Goal: Task Accomplishment & Management: Use online tool/utility

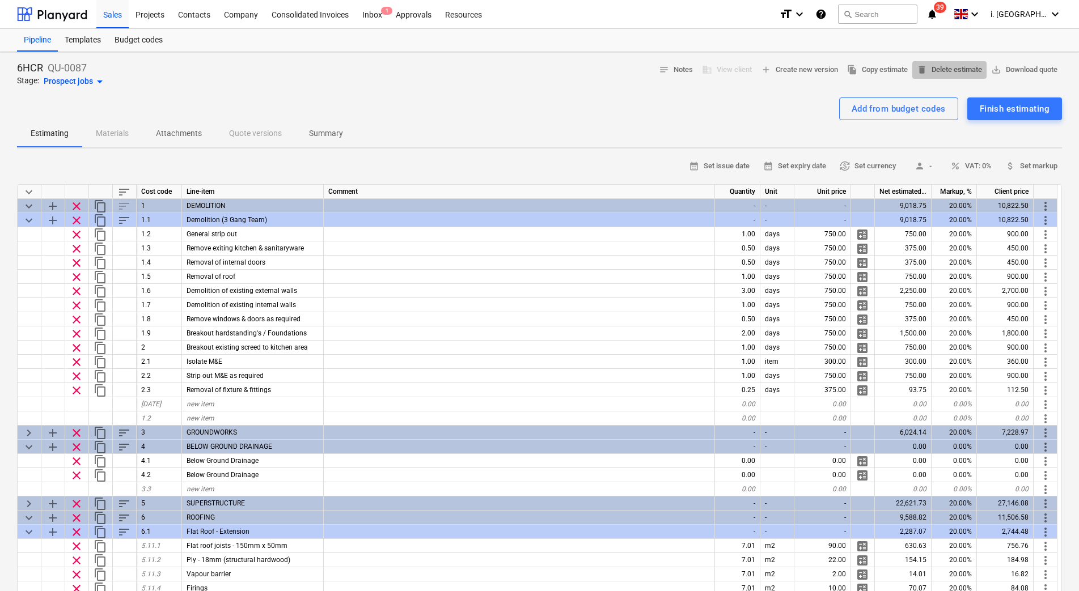
click at [935, 71] on span "delete Delete estimate" at bounding box center [949, 69] width 65 height 13
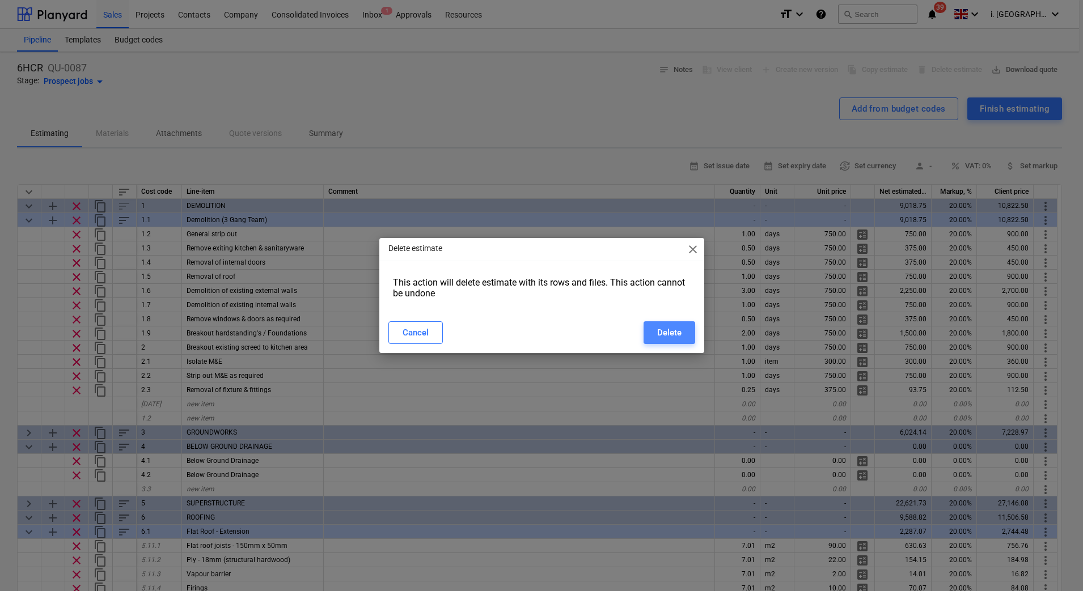
click at [671, 333] on div "Delete" at bounding box center [669, 332] width 24 height 15
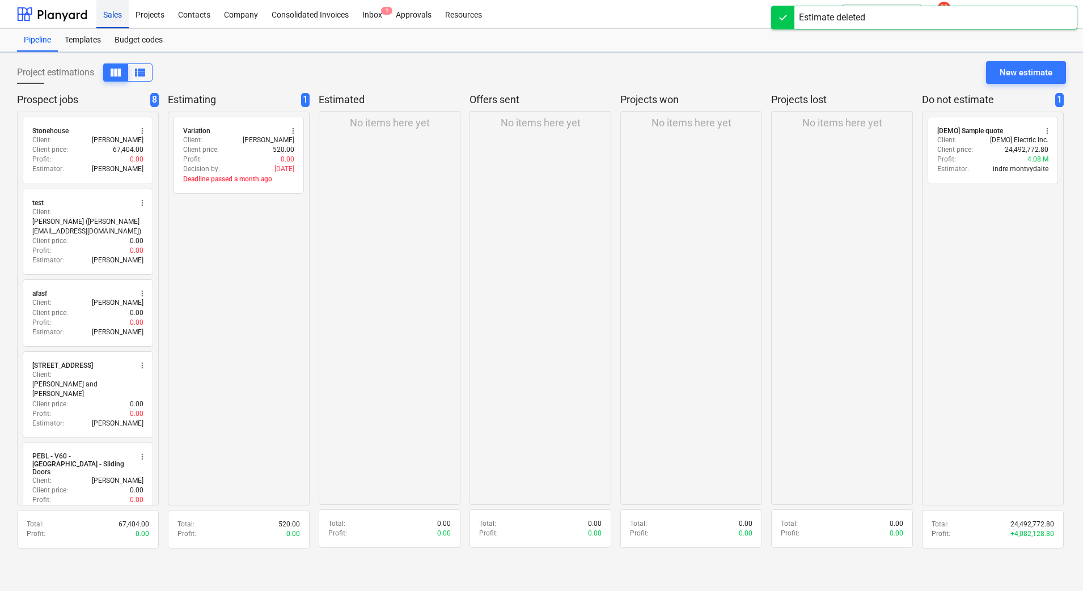
click at [117, 19] on div "Sales" at bounding box center [112, 13] width 32 height 29
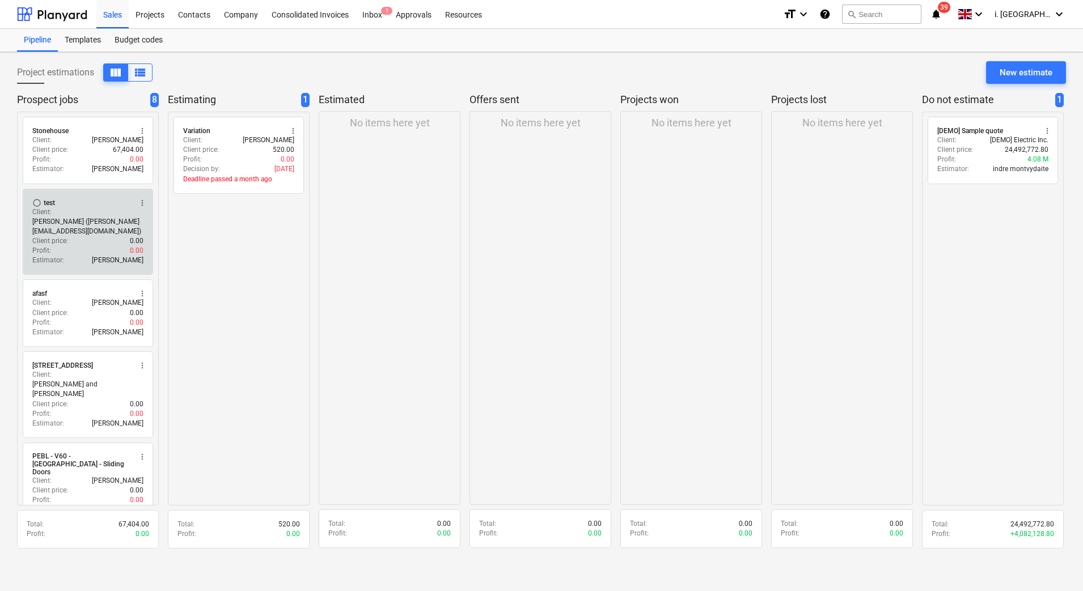
click at [37, 202] on span "radio_button_unchecked" at bounding box center [36, 202] width 9 height 9
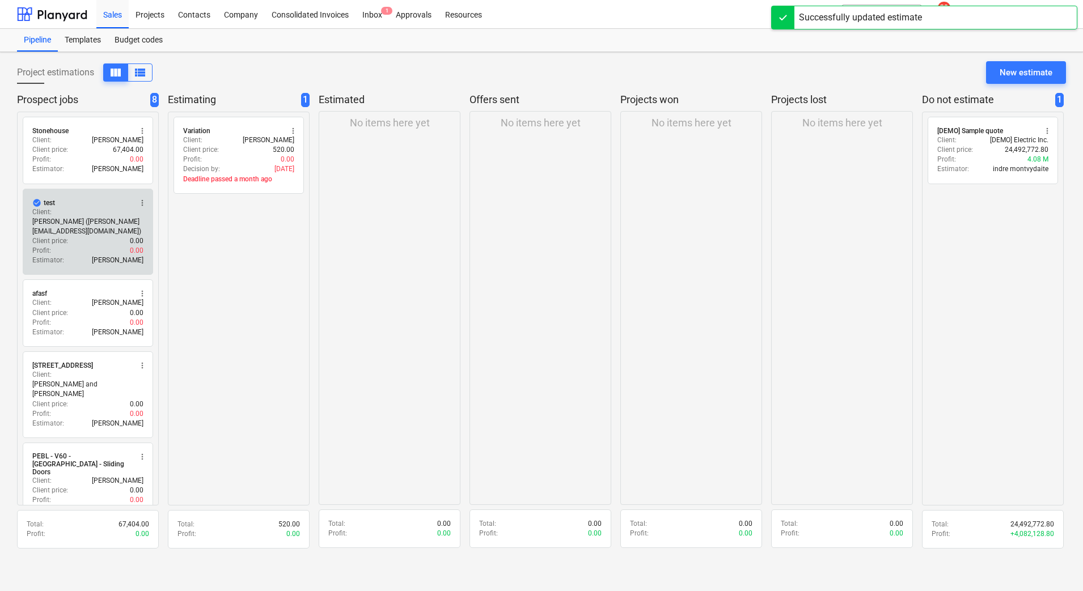
click at [146, 200] on span "more_vert" at bounding box center [142, 202] width 9 height 9
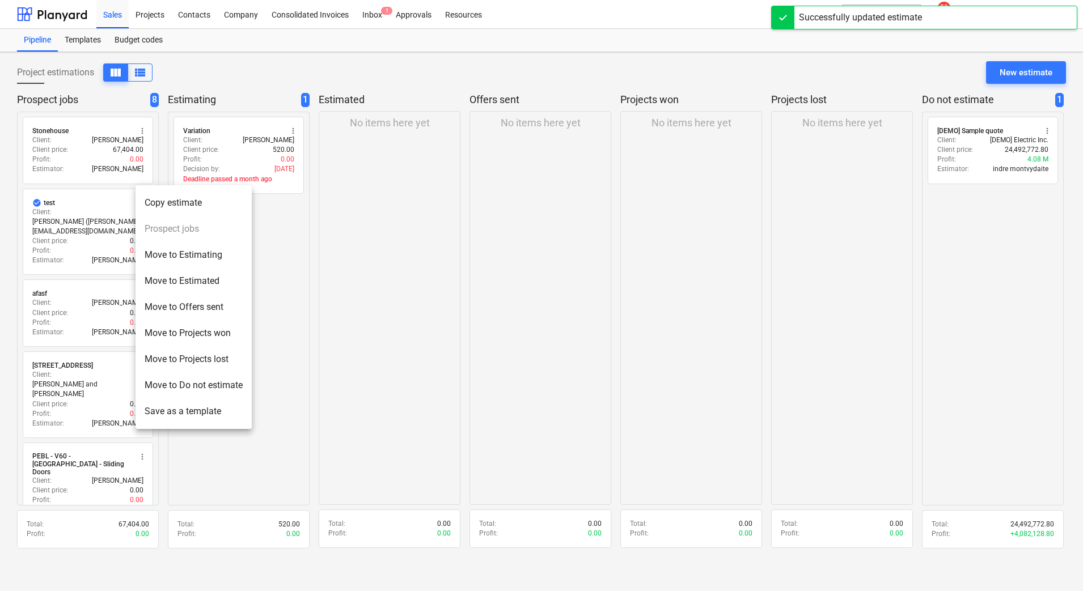
click at [103, 211] on div at bounding box center [541, 295] width 1083 height 591
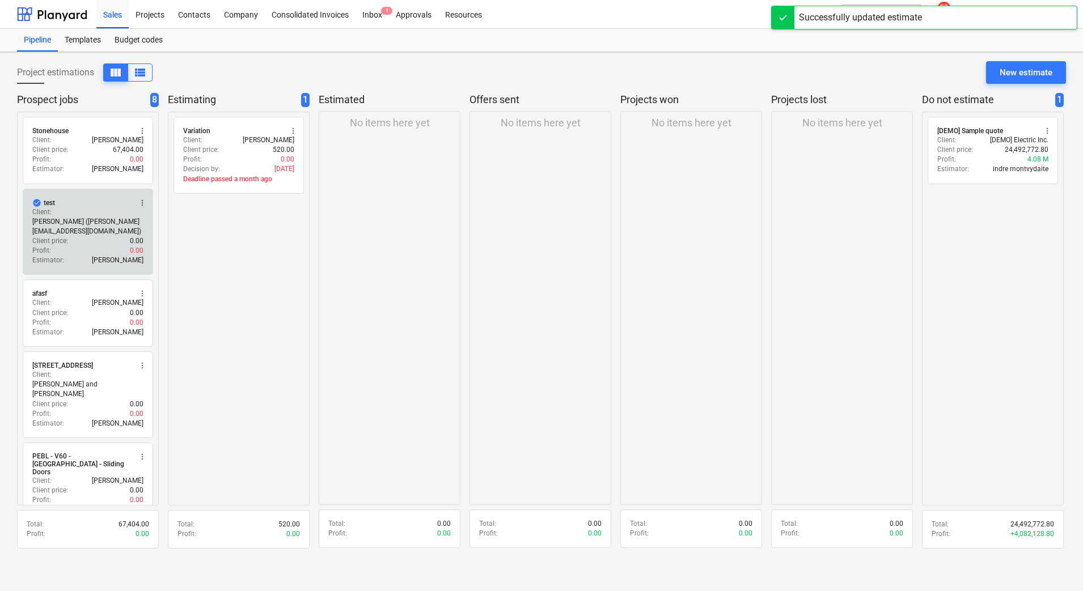
click at [86, 240] on div "Client price : 0.00" at bounding box center [87, 241] width 111 height 10
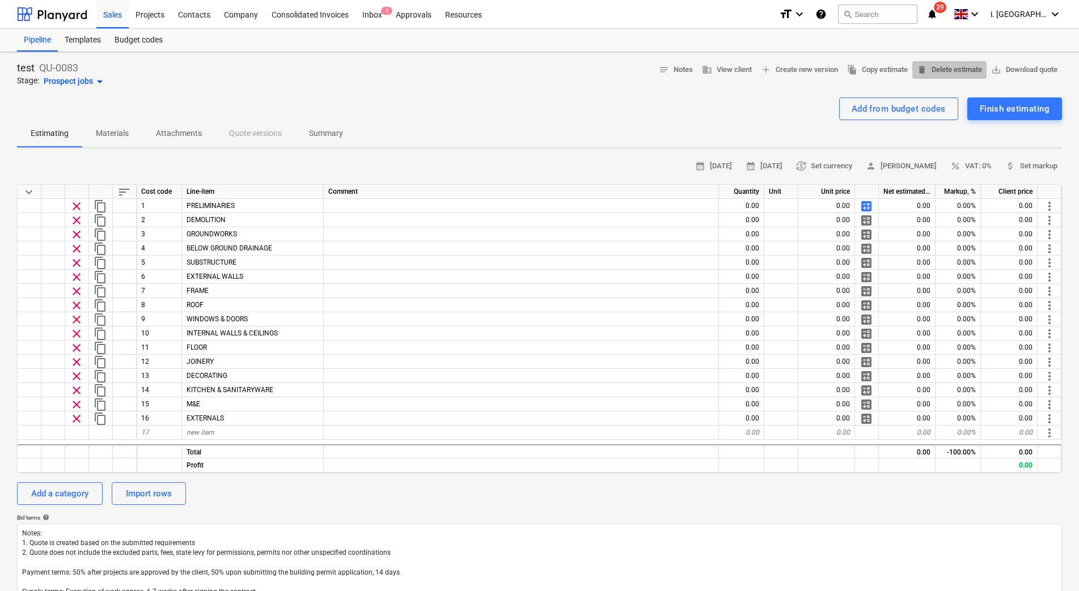
click at [935, 62] on button "delete Delete estimate" at bounding box center [949, 70] width 74 height 18
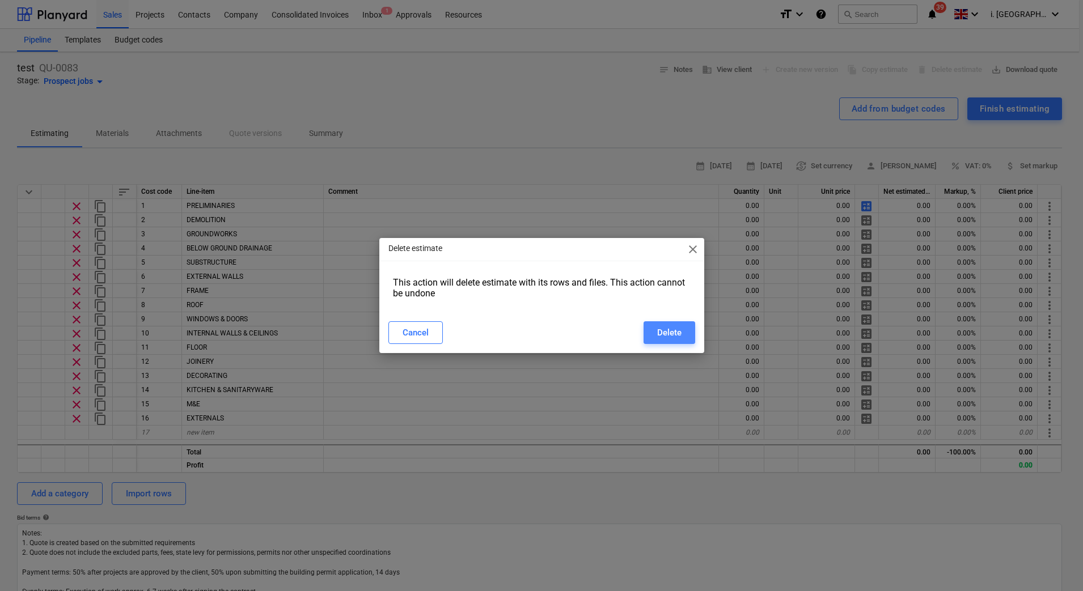
click at [673, 329] on div "Delete" at bounding box center [669, 332] width 24 height 15
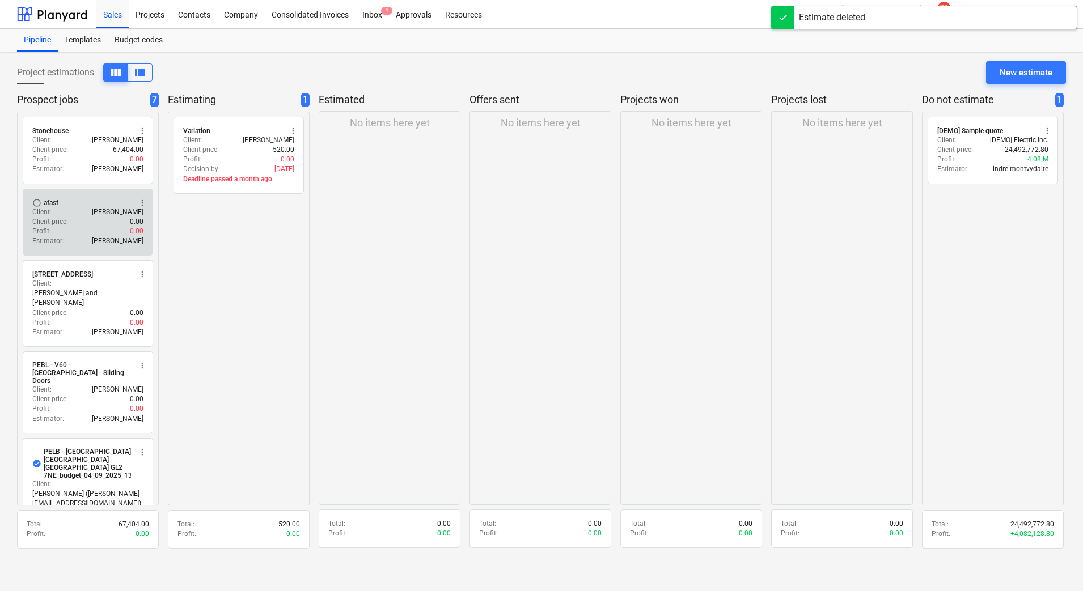
click at [94, 227] on div "Profit : 0.00" at bounding box center [87, 232] width 111 height 10
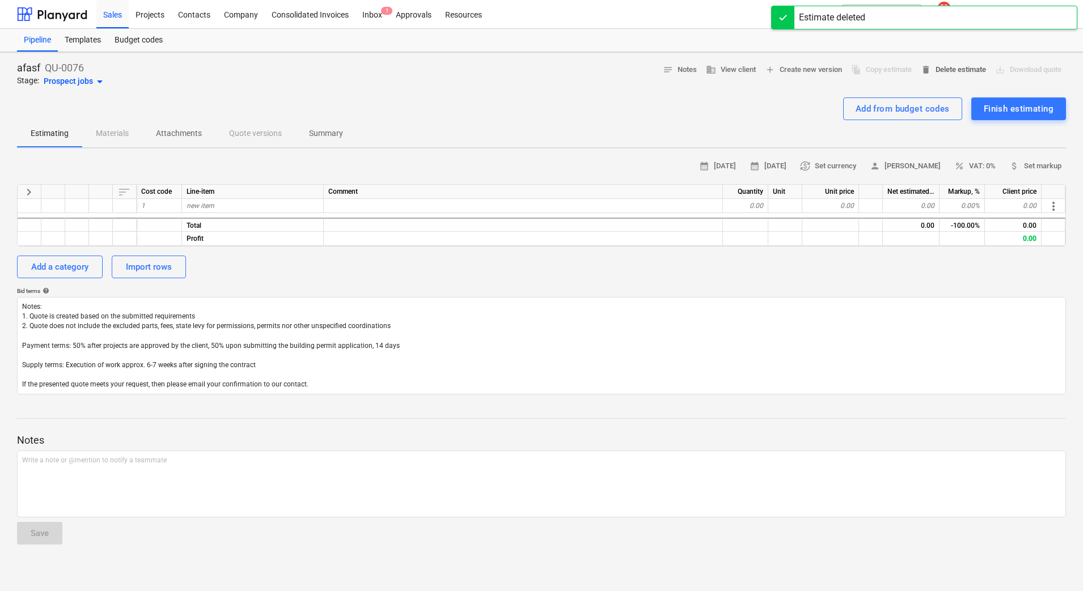
click at [938, 76] on span "delete Delete estimate" at bounding box center [953, 69] width 65 height 13
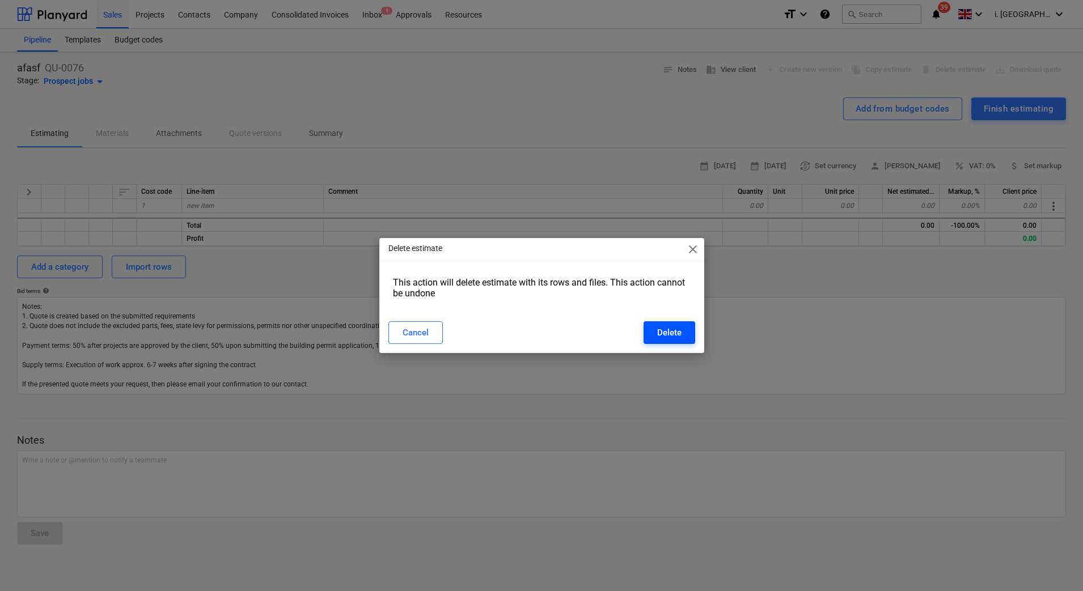
click at [677, 327] on div "Delete" at bounding box center [669, 332] width 24 height 15
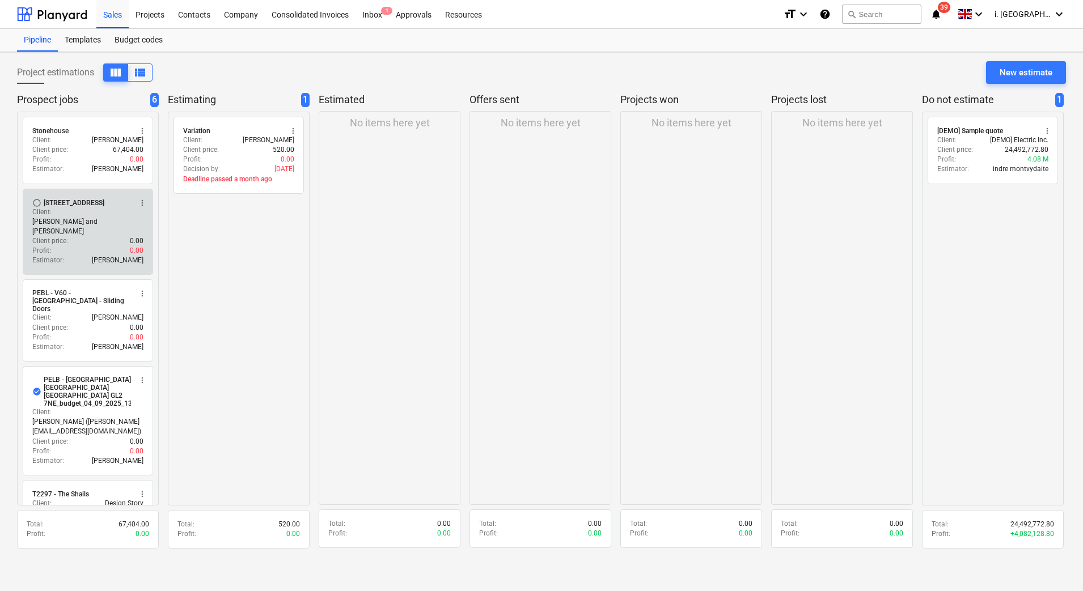
click at [104, 236] on div "Client price : 0.00" at bounding box center [87, 241] width 111 height 10
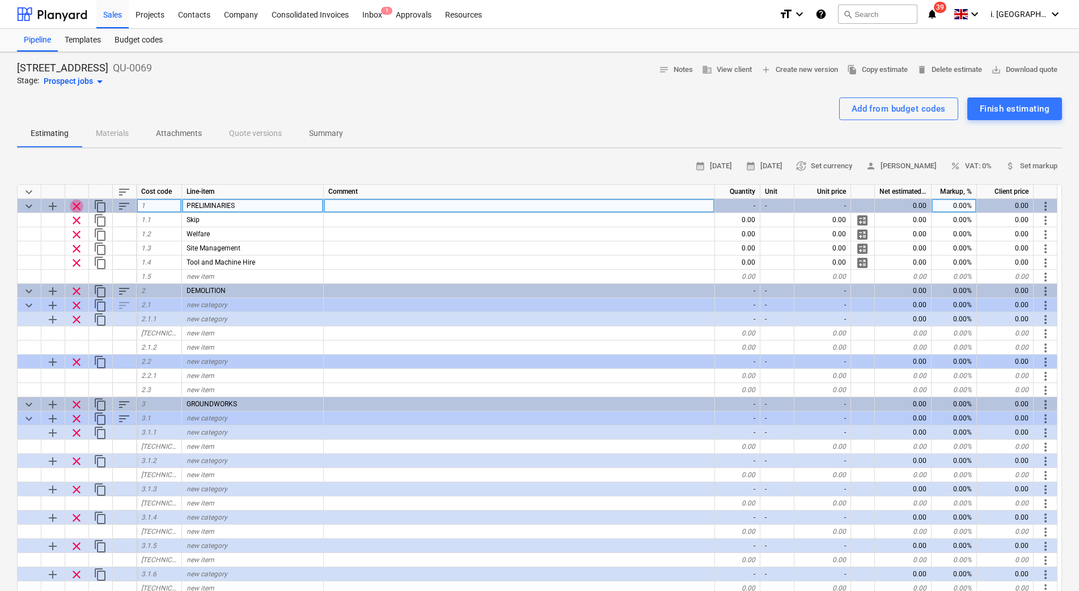
click at [77, 205] on span "clear" at bounding box center [77, 207] width 14 height 14
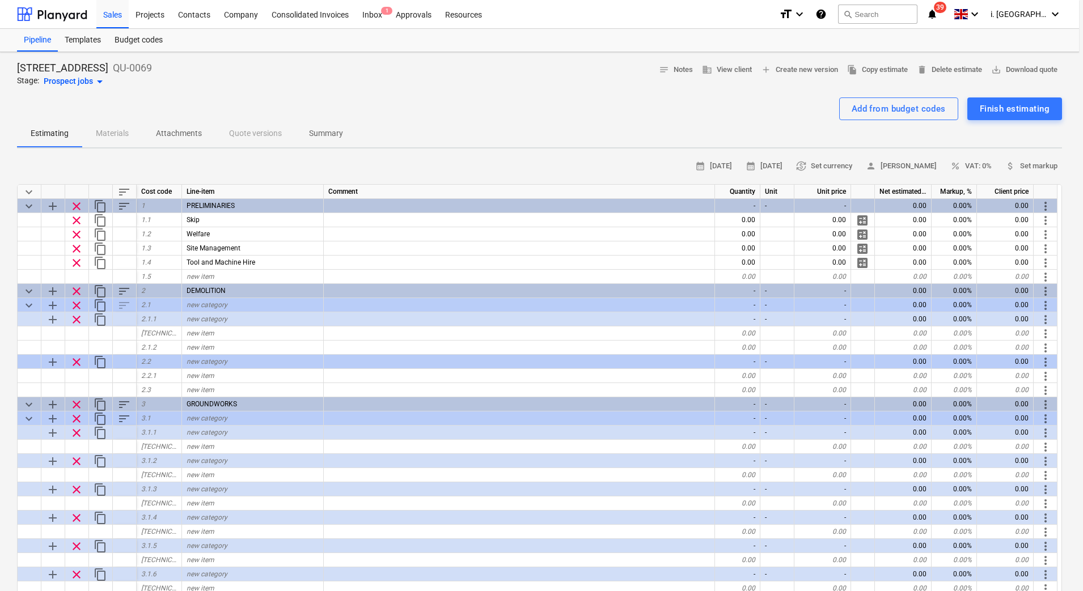
click at [77, 205] on div "Please confirm this action close Remove category with all of the sub-items? Can…" at bounding box center [541, 295] width 1083 height 591
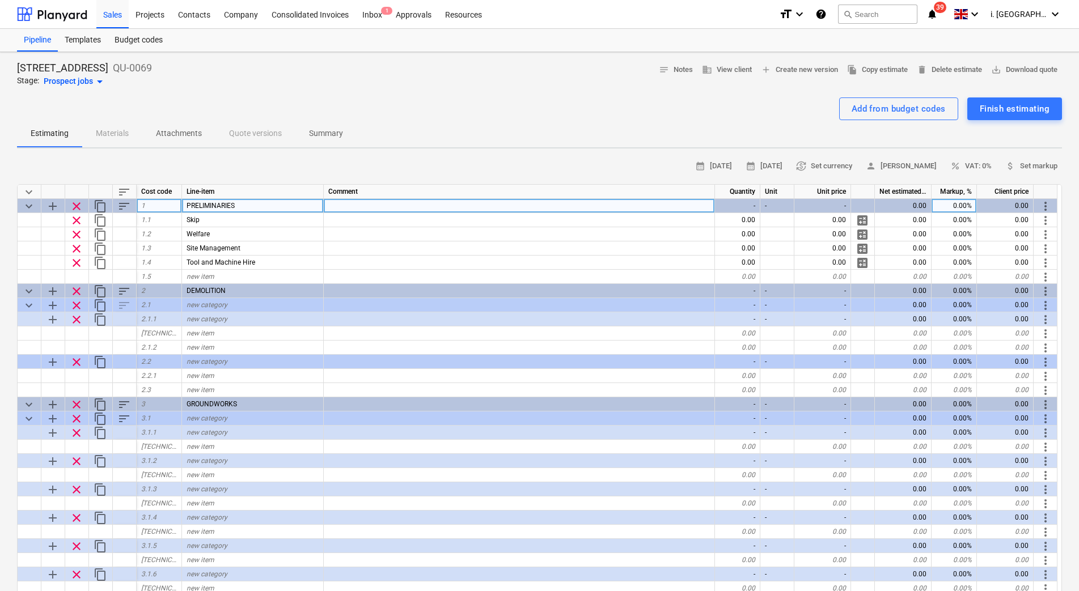
click at [82, 206] on span "clear" at bounding box center [77, 207] width 14 height 14
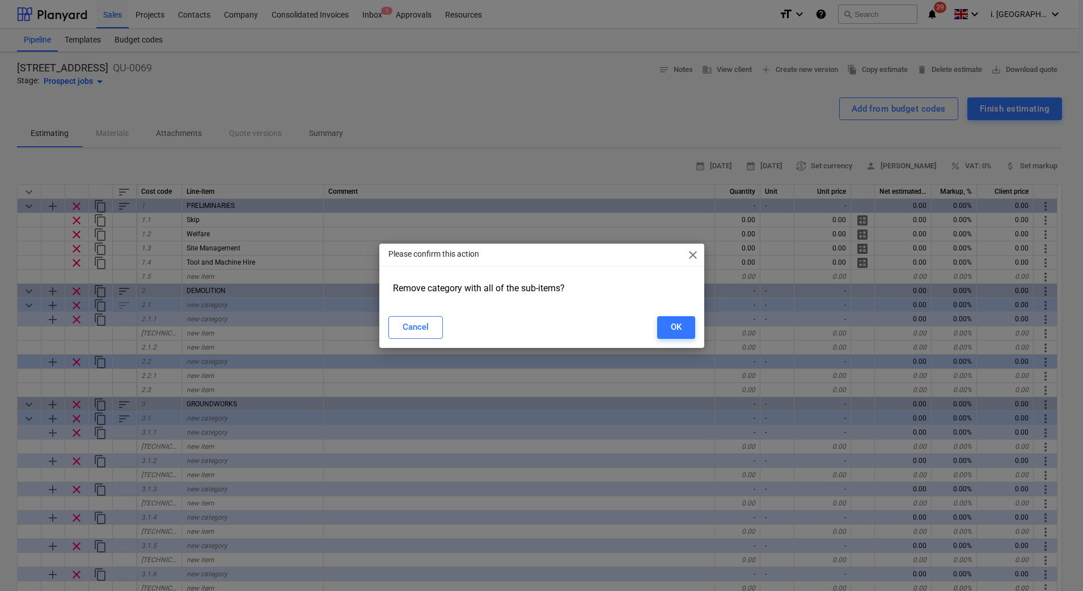
click at [78, 206] on div "Please confirm this action close Remove category with all of the sub-items? Can…" at bounding box center [541, 295] width 1083 height 591
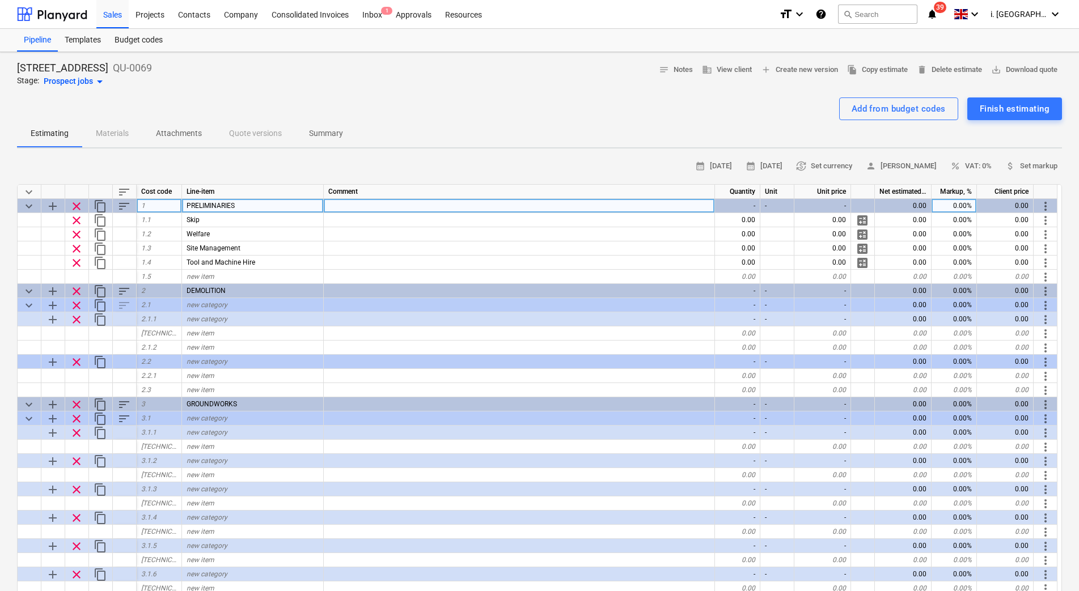
click at [78, 206] on span "clear" at bounding box center [77, 207] width 14 height 14
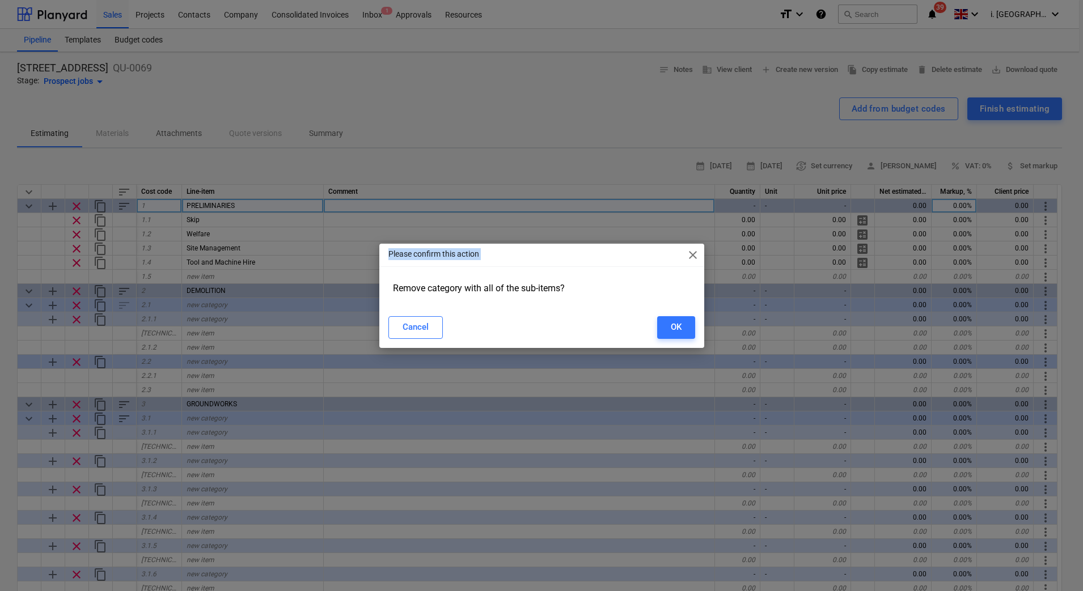
click at [78, 206] on div "Please confirm this action close Remove category with all of the sub-items? Can…" at bounding box center [541, 295] width 1083 height 591
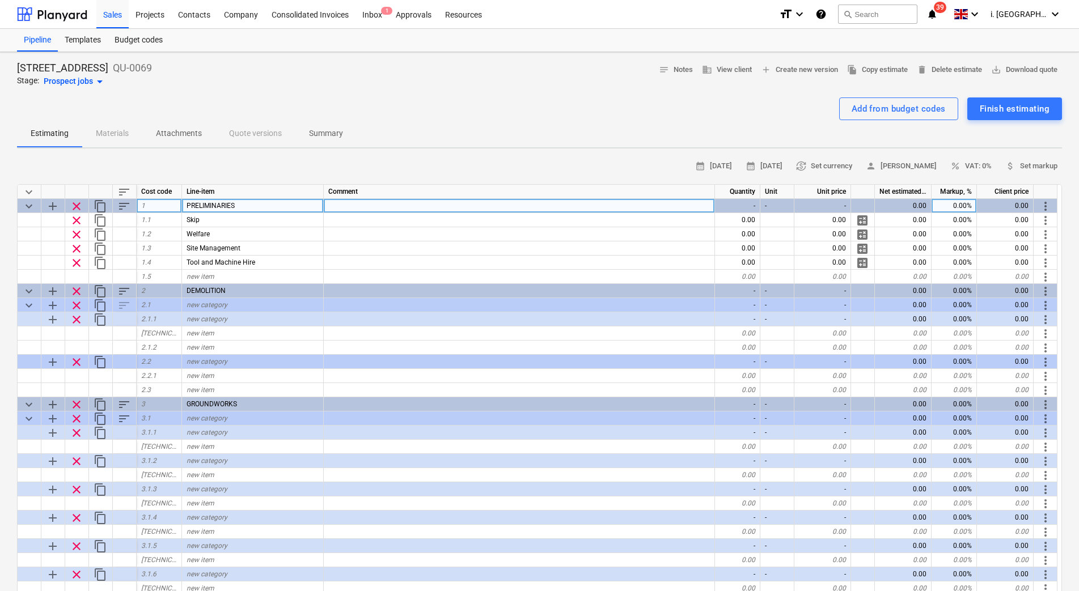
click at [77, 205] on span "clear" at bounding box center [77, 207] width 14 height 14
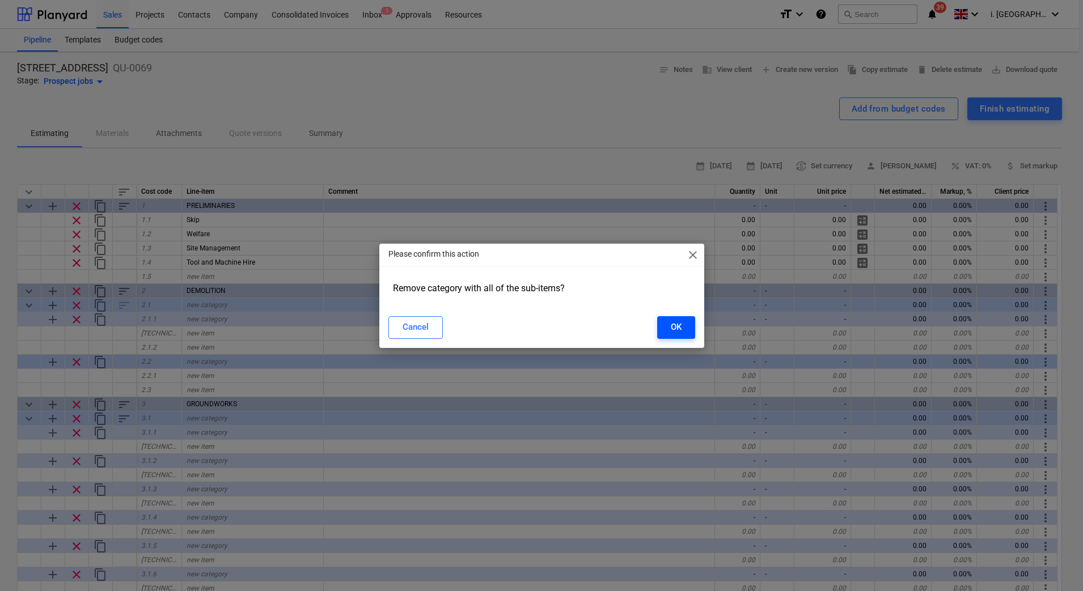
click at [663, 326] on button "OK" at bounding box center [676, 327] width 38 height 23
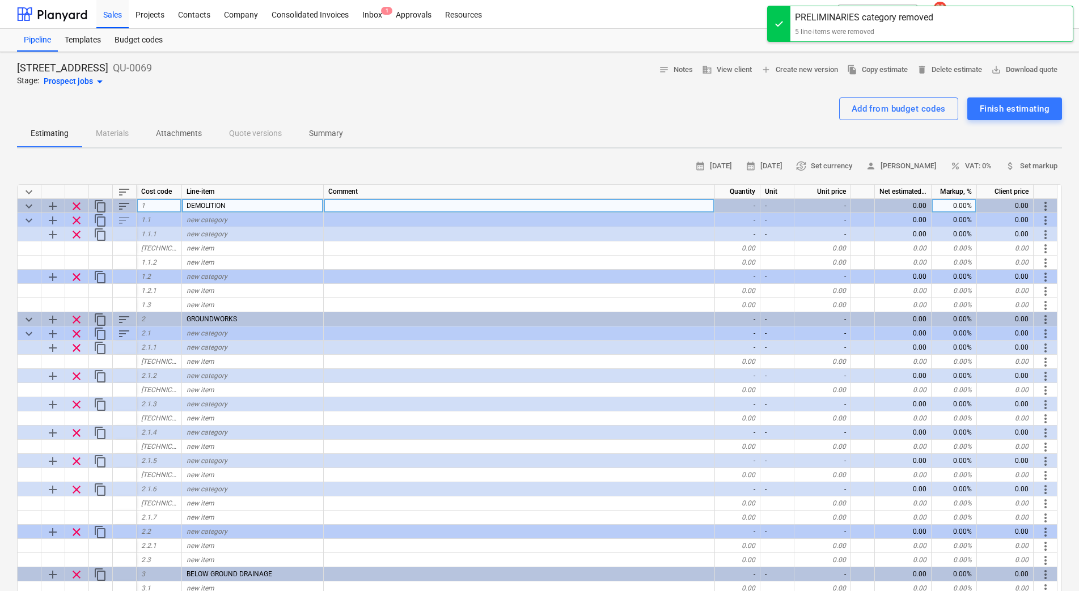
click at [79, 207] on span "clear" at bounding box center [77, 207] width 14 height 14
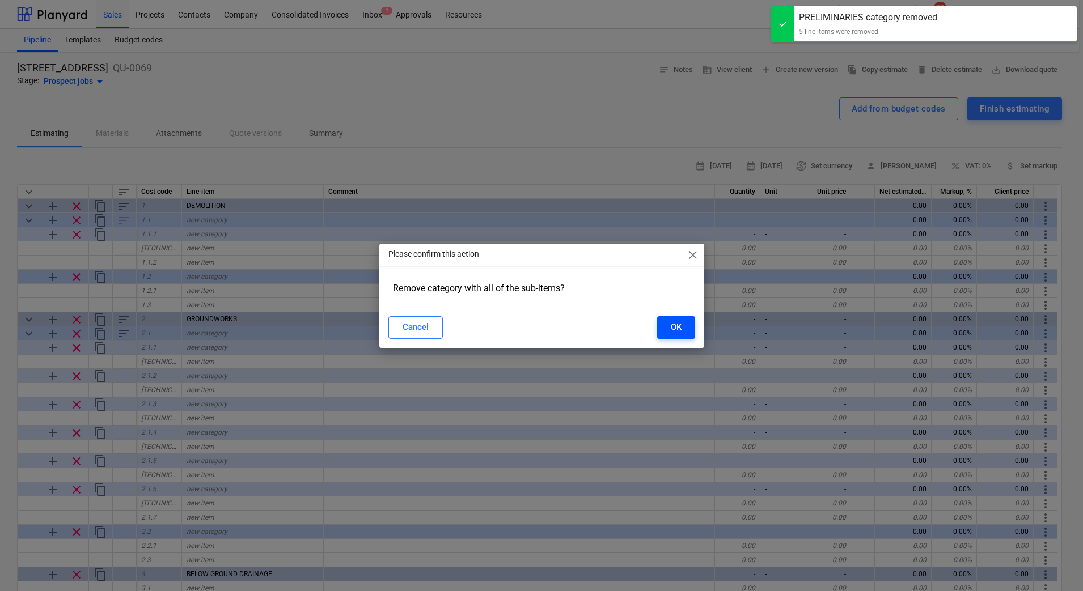
click at [688, 324] on button "OK" at bounding box center [676, 327] width 38 height 23
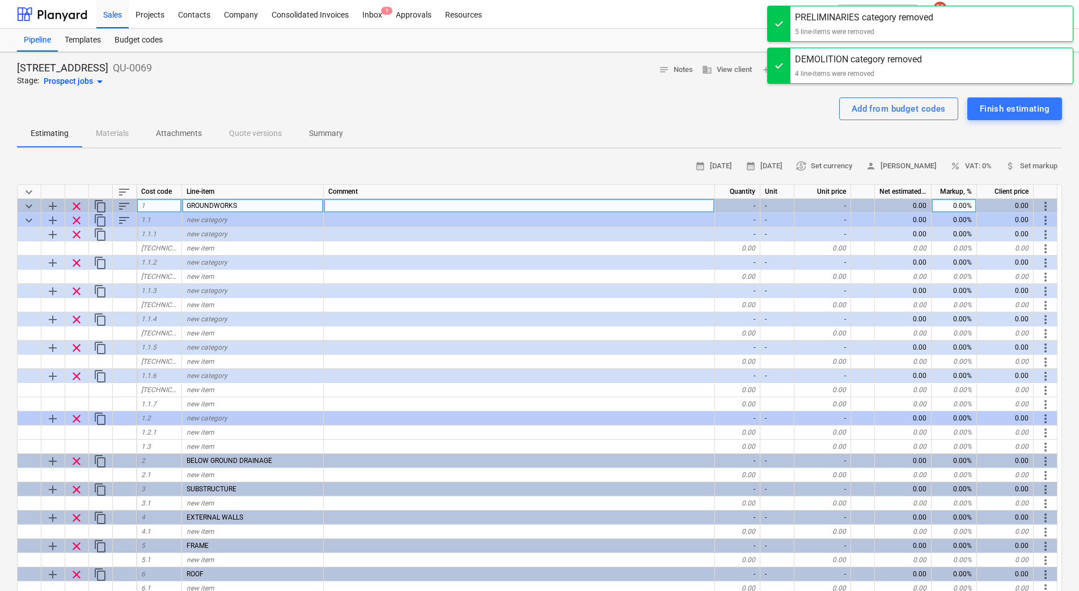
click at [74, 205] on span "clear" at bounding box center [77, 207] width 14 height 14
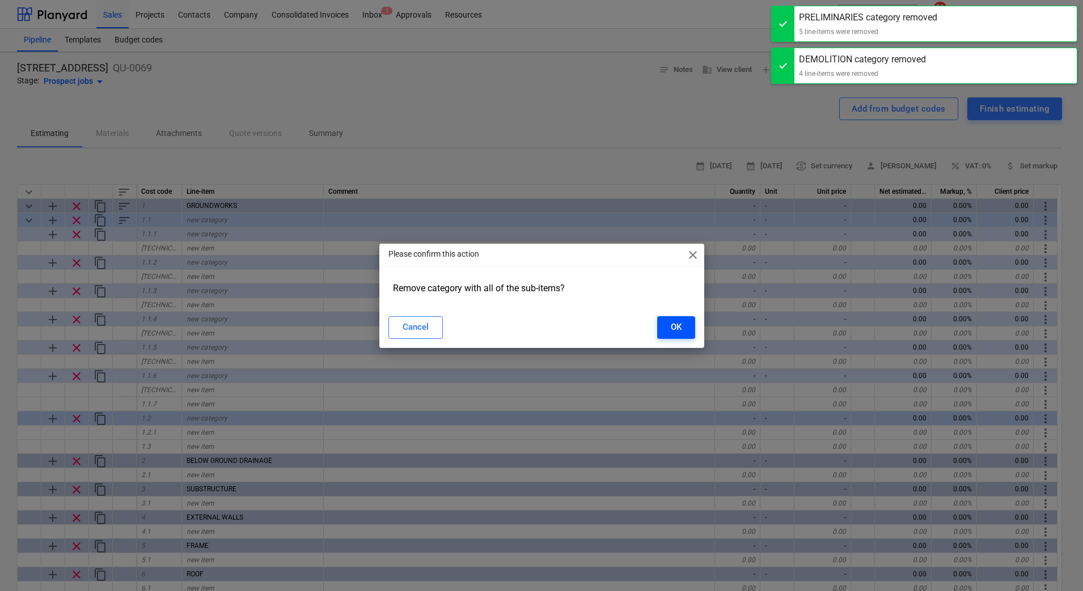
click at [680, 330] on div "OK" at bounding box center [676, 327] width 11 height 15
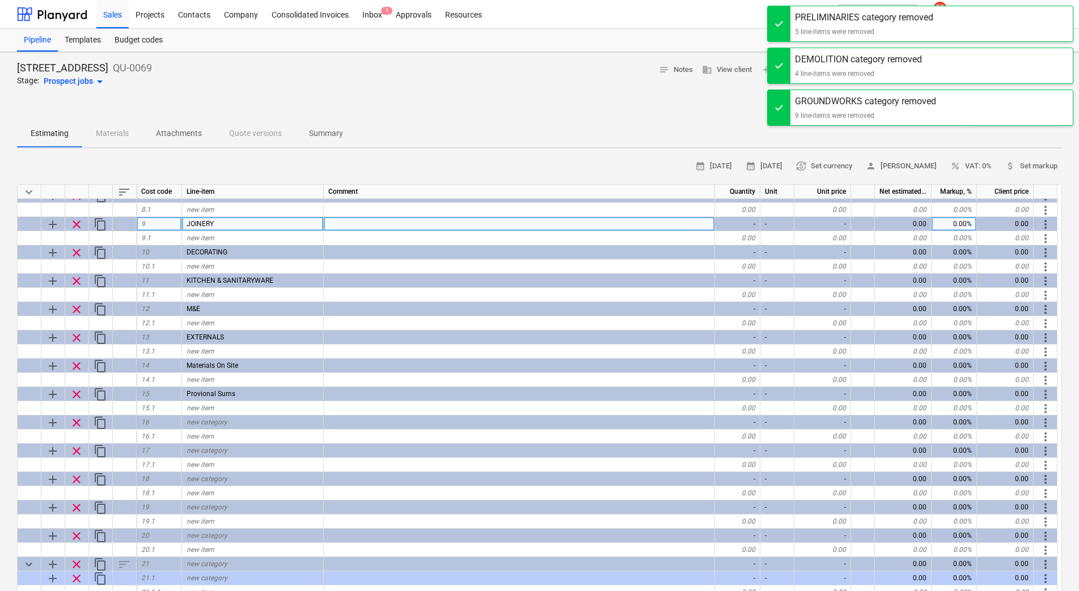
click at [75, 226] on span "clear" at bounding box center [77, 225] width 14 height 14
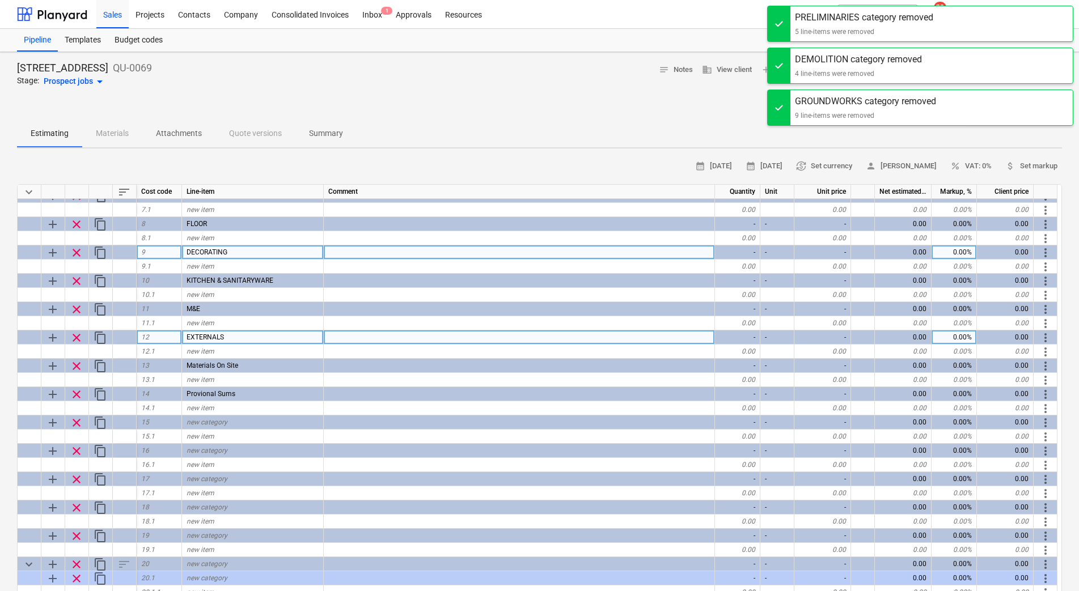
scroll to position [180, 0]
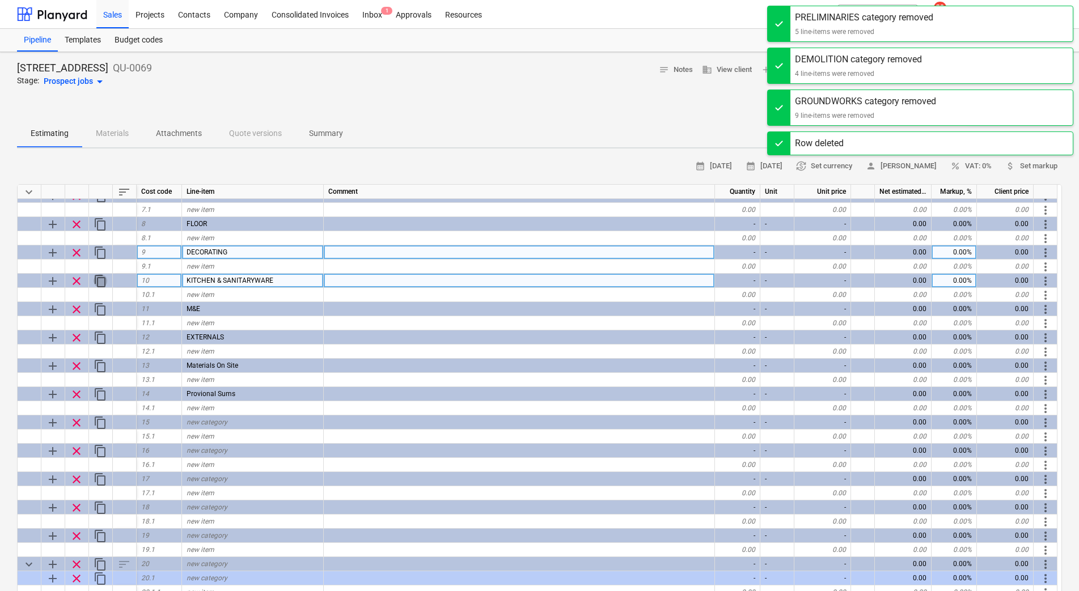
click at [94, 275] on span "content_copy" at bounding box center [101, 281] width 14 height 14
click at [74, 282] on span "clear" at bounding box center [77, 281] width 14 height 14
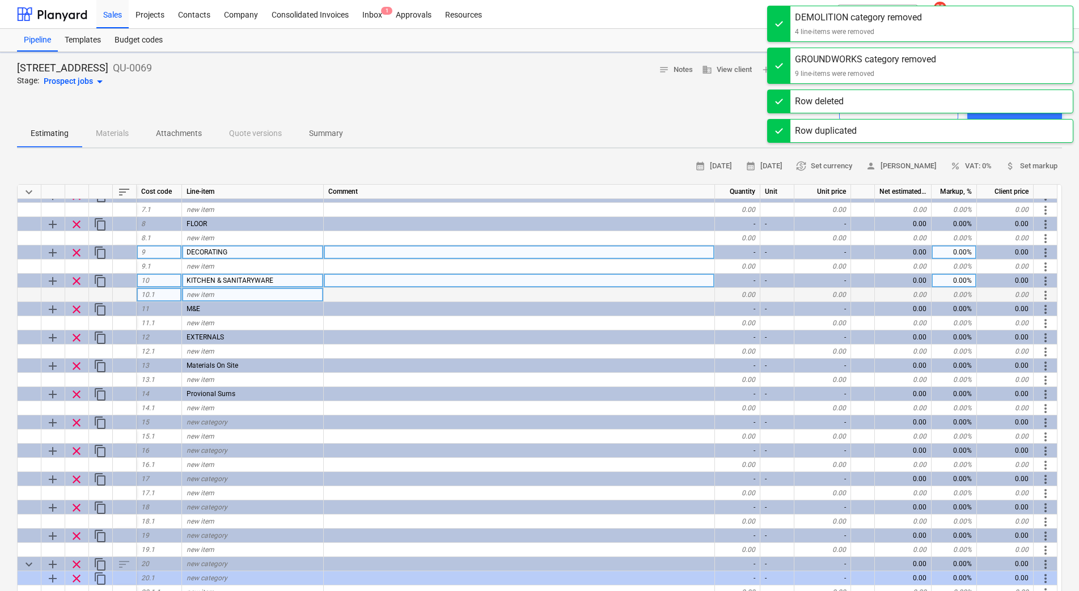
scroll to position [166, 0]
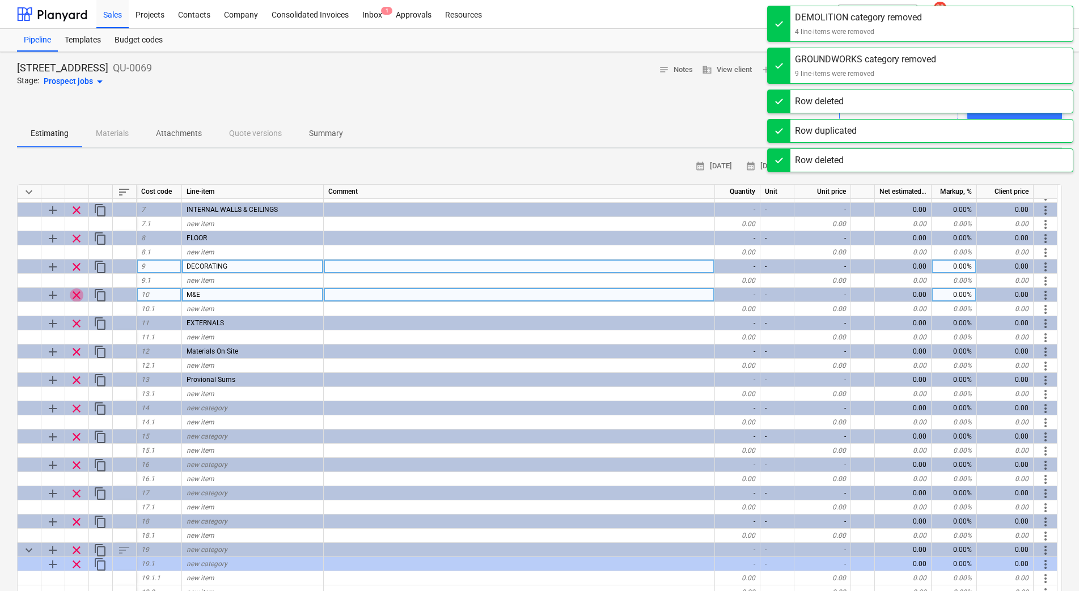
click at [73, 295] on span "clear" at bounding box center [77, 296] width 14 height 14
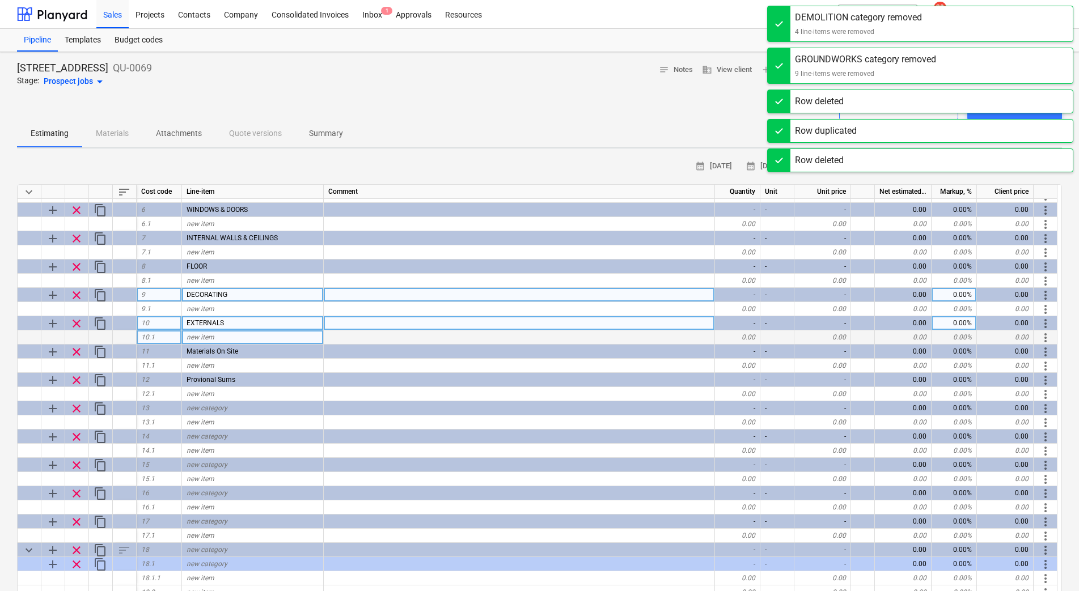
scroll to position [138, 0]
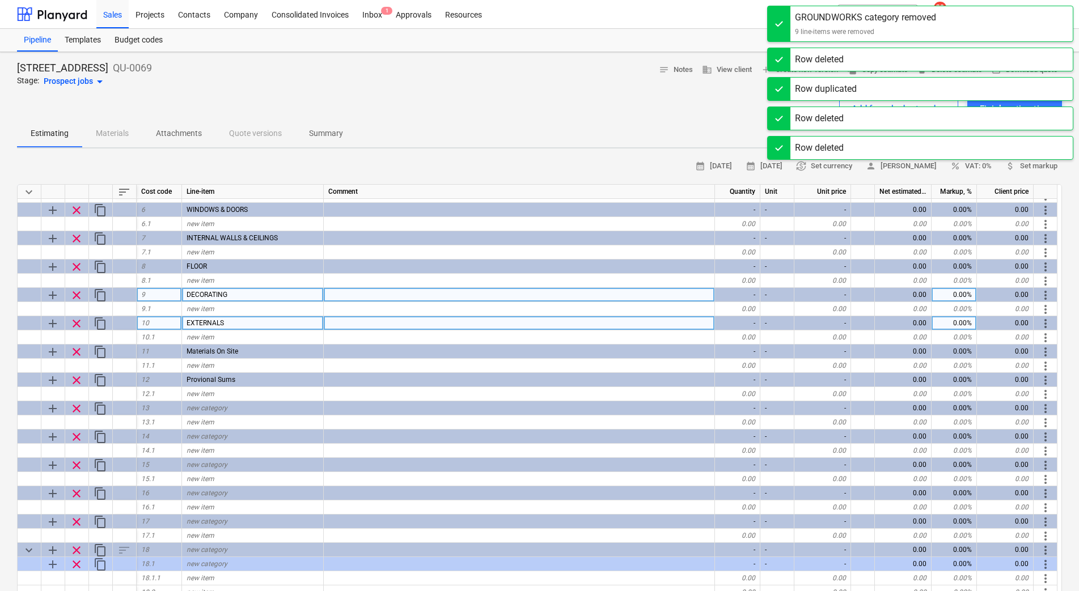
click at [80, 323] on span "clear" at bounding box center [77, 324] width 14 height 14
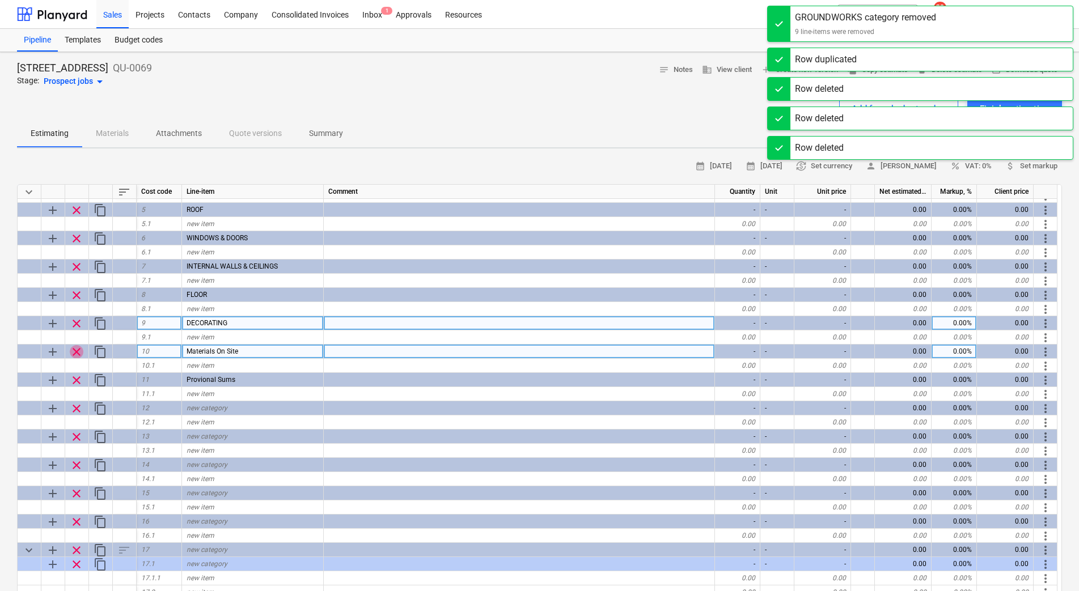
click at [76, 351] on span "clear" at bounding box center [77, 352] width 14 height 14
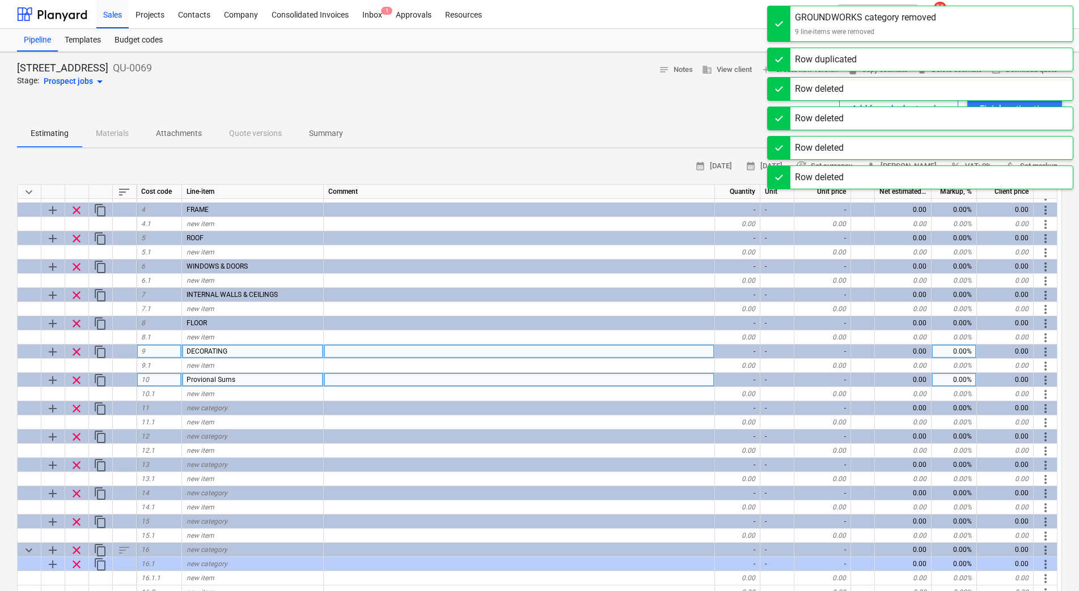
click at [80, 382] on span "clear" at bounding box center [77, 381] width 14 height 14
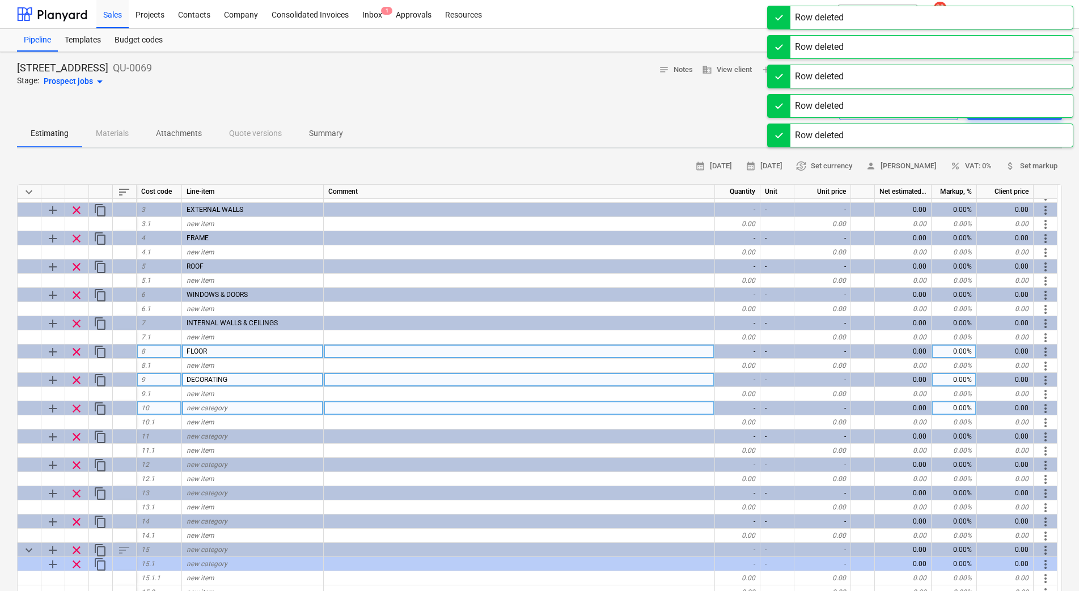
drag, startPoint x: 78, startPoint y: 374, endPoint x: 77, endPoint y: 351, distance: 23.3
click at [77, 351] on span "clear" at bounding box center [77, 352] width 14 height 14
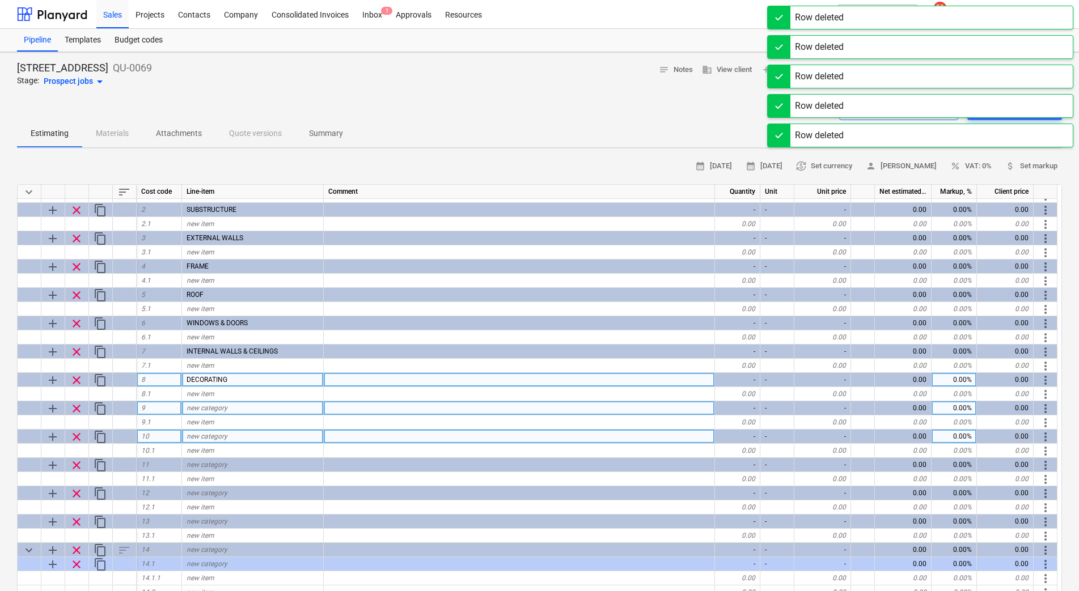
scroll to position [24, 0]
click at [77, 374] on span "clear" at bounding box center [77, 381] width 14 height 14
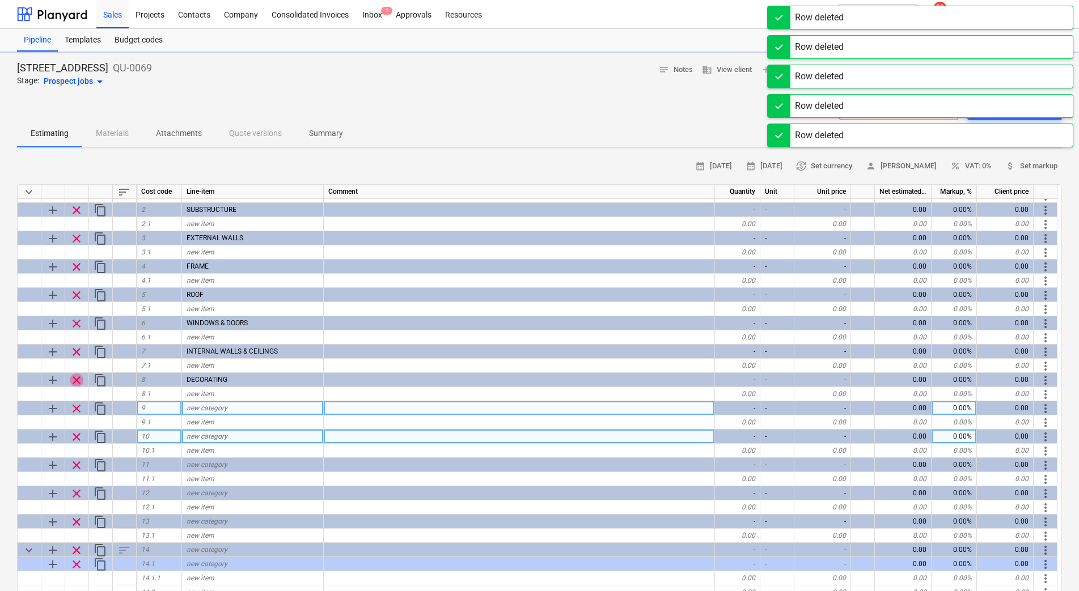
click at [75, 379] on span "clear" at bounding box center [77, 381] width 14 height 14
type textarea "x"
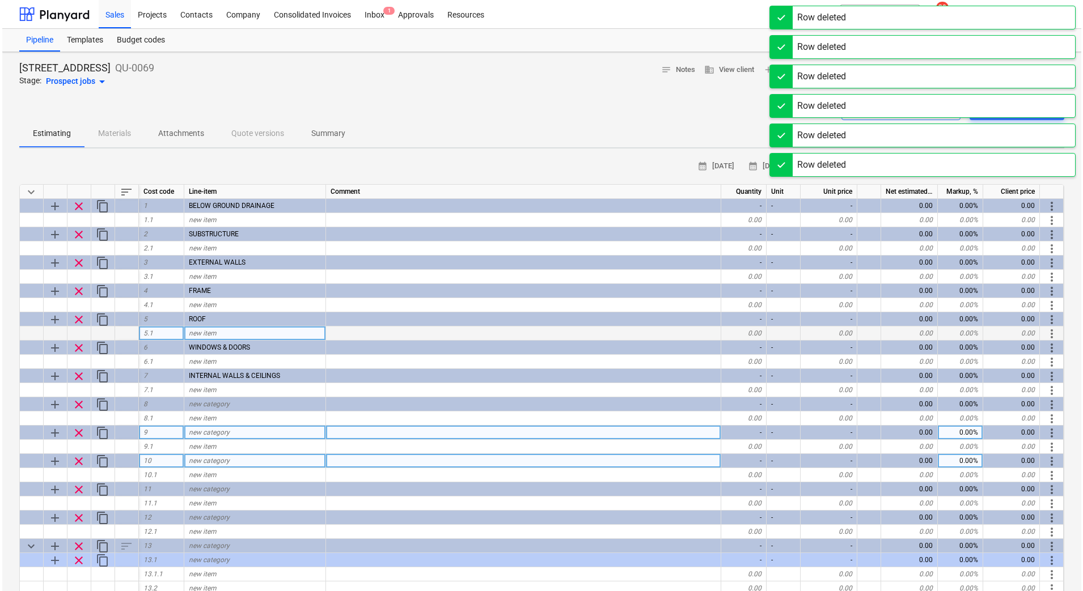
scroll to position [0, 0]
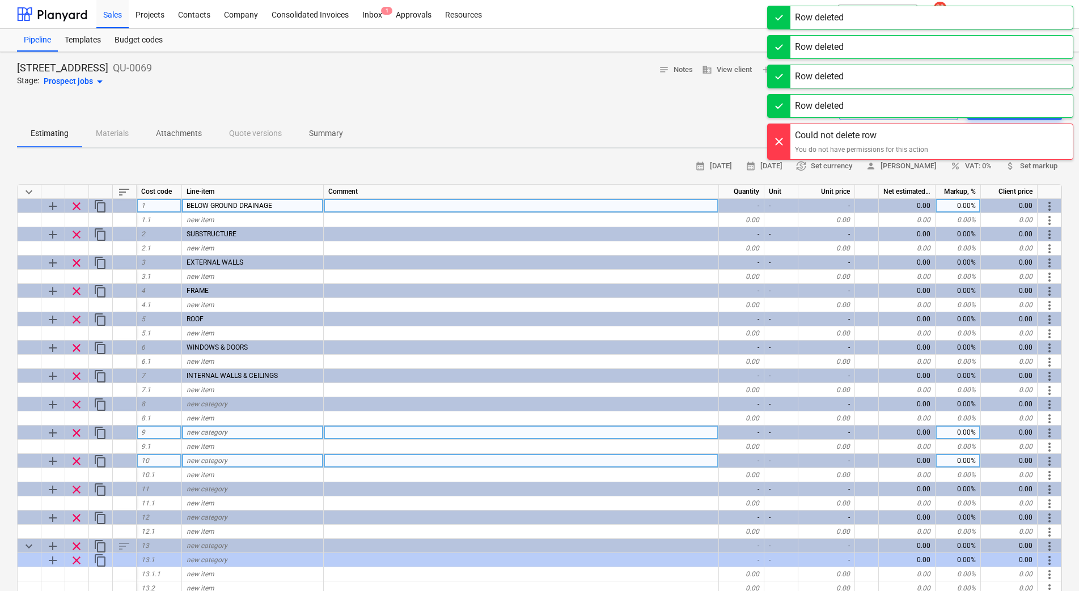
click at [77, 205] on span "clear" at bounding box center [77, 207] width 14 height 14
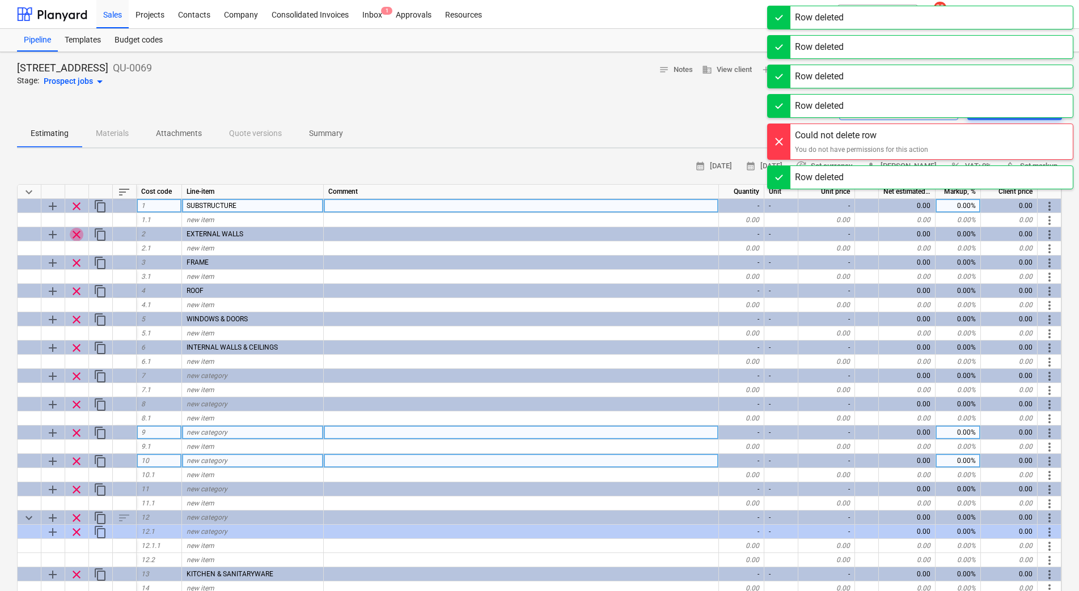
click at [80, 231] on span "clear" at bounding box center [77, 235] width 14 height 14
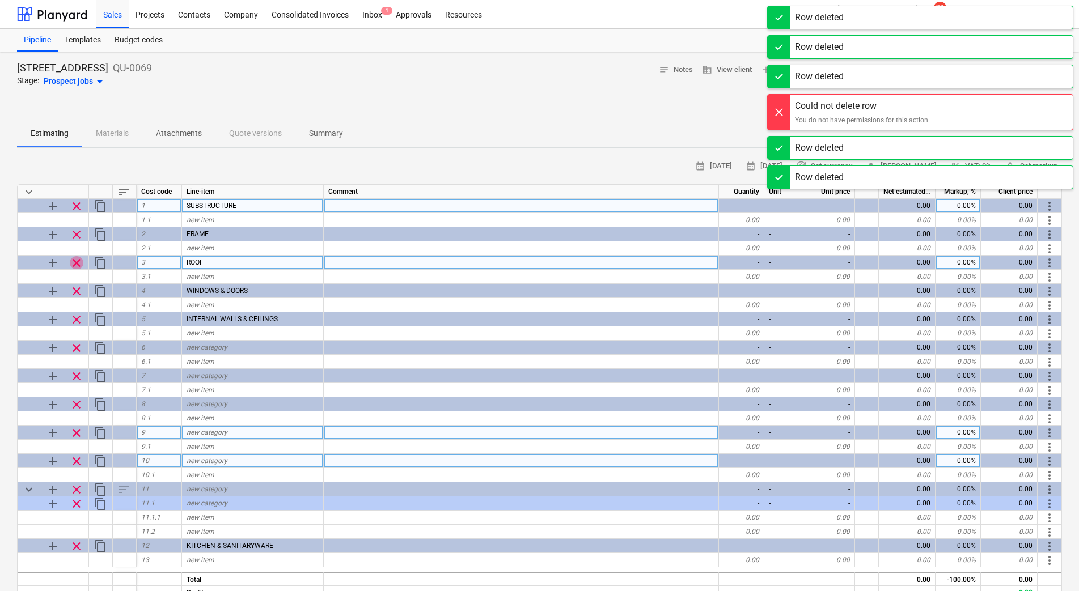
click at [77, 259] on span "clear" at bounding box center [77, 263] width 14 height 14
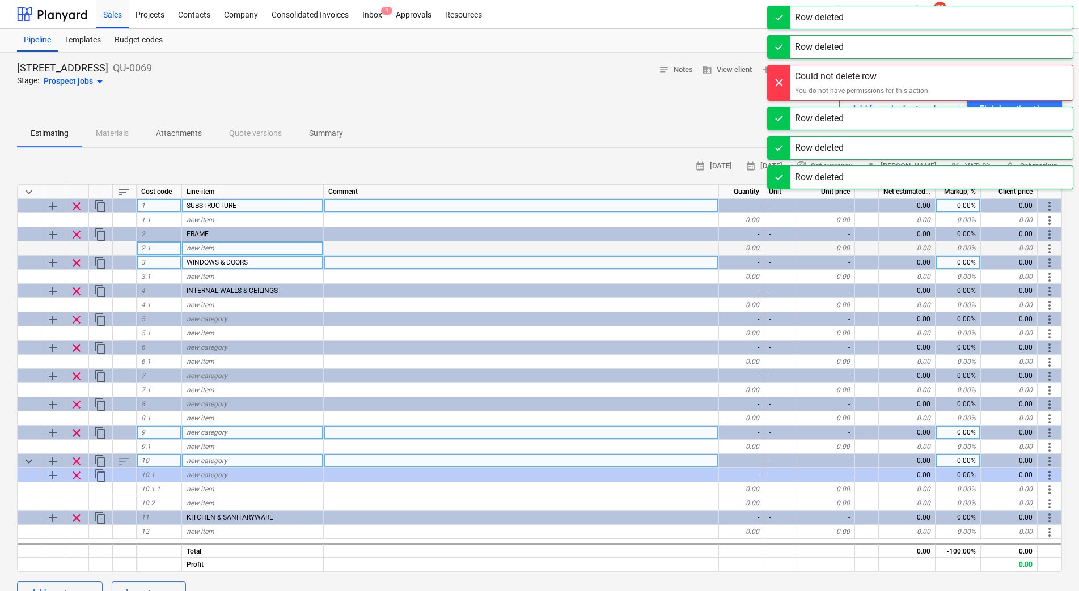
click at [75, 232] on span "clear" at bounding box center [77, 235] width 14 height 14
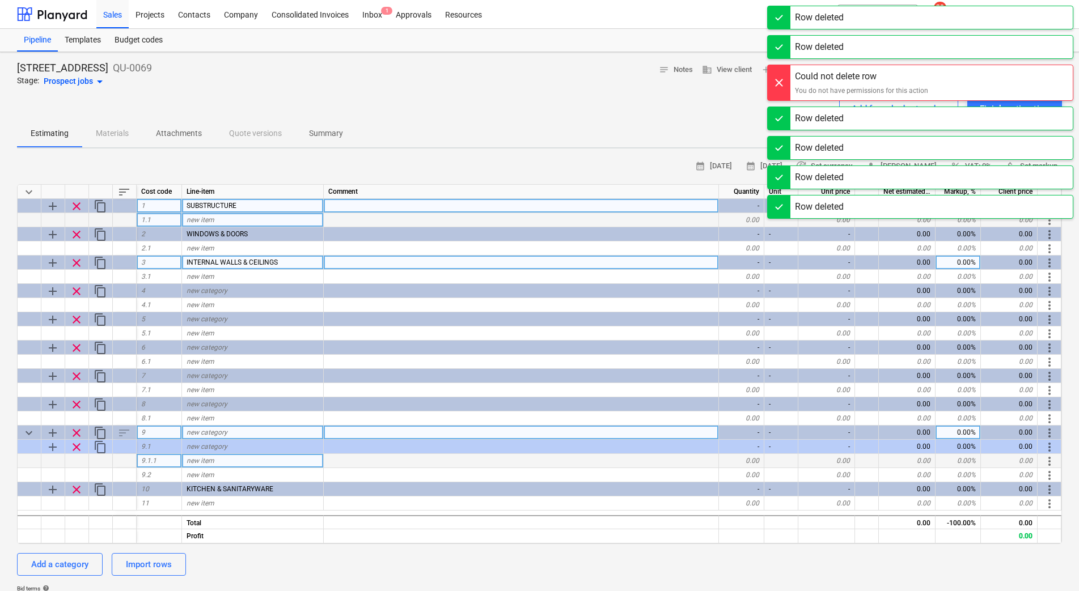
click at [70, 206] on span "clear" at bounding box center [77, 207] width 14 height 14
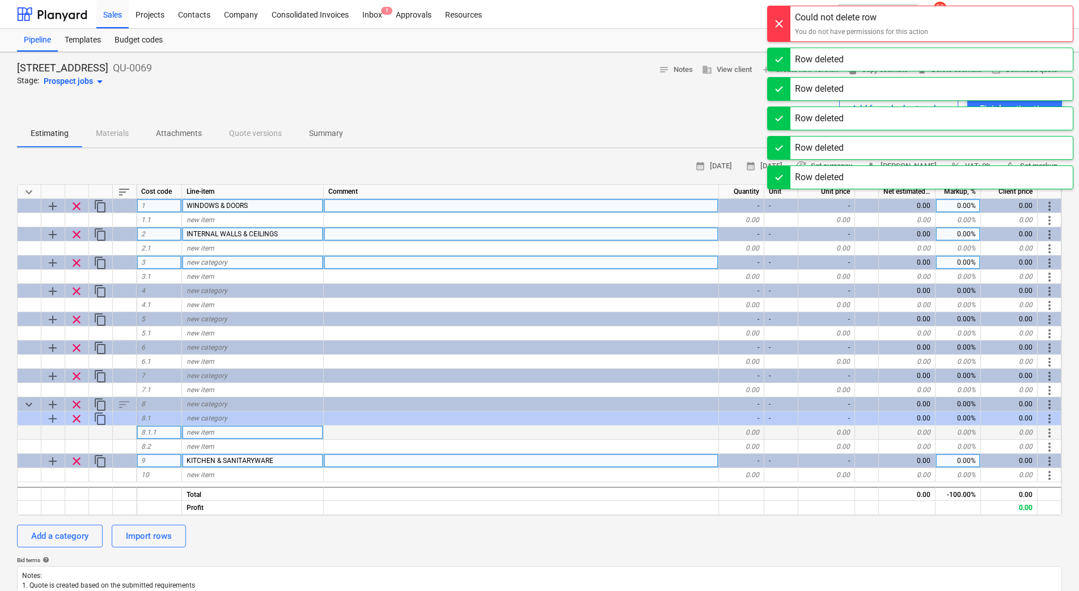
click at [78, 238] on span "clear" at bounding box center [77, 235] width 14 height 14
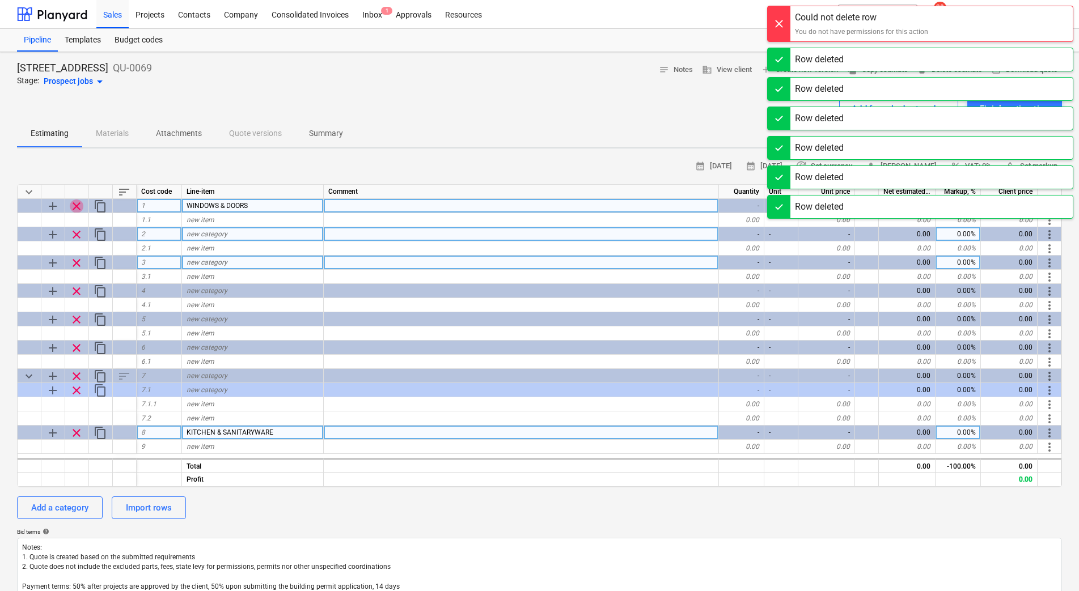
click at [74, 210] on span "clear" at bounding box center [77, 207] width 14 height 14
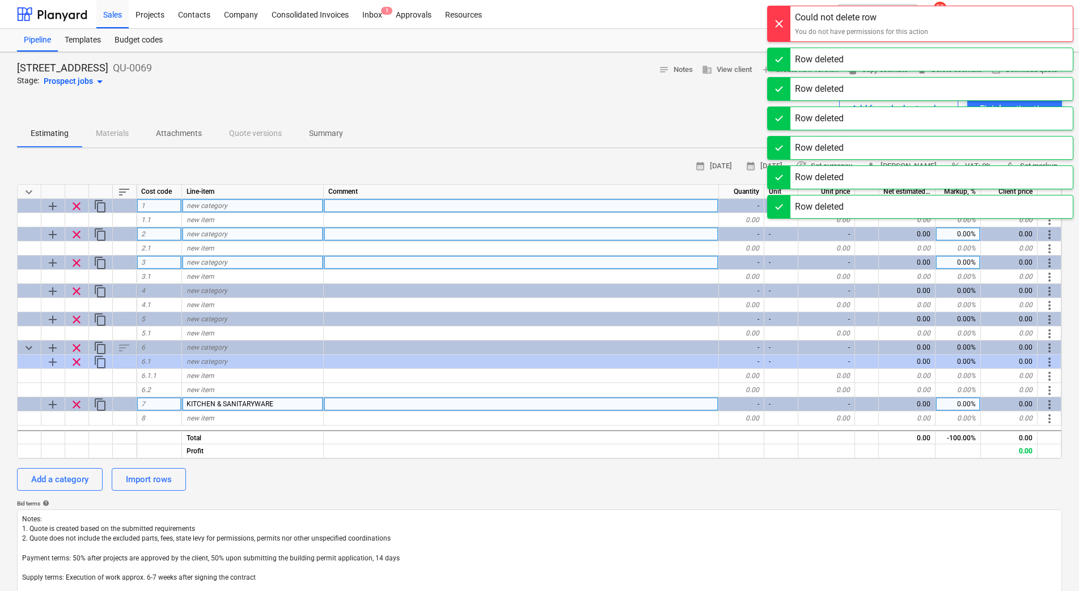
click at [77, 401] on span "clear" at bounding box center [77, 405] width 14 height 14
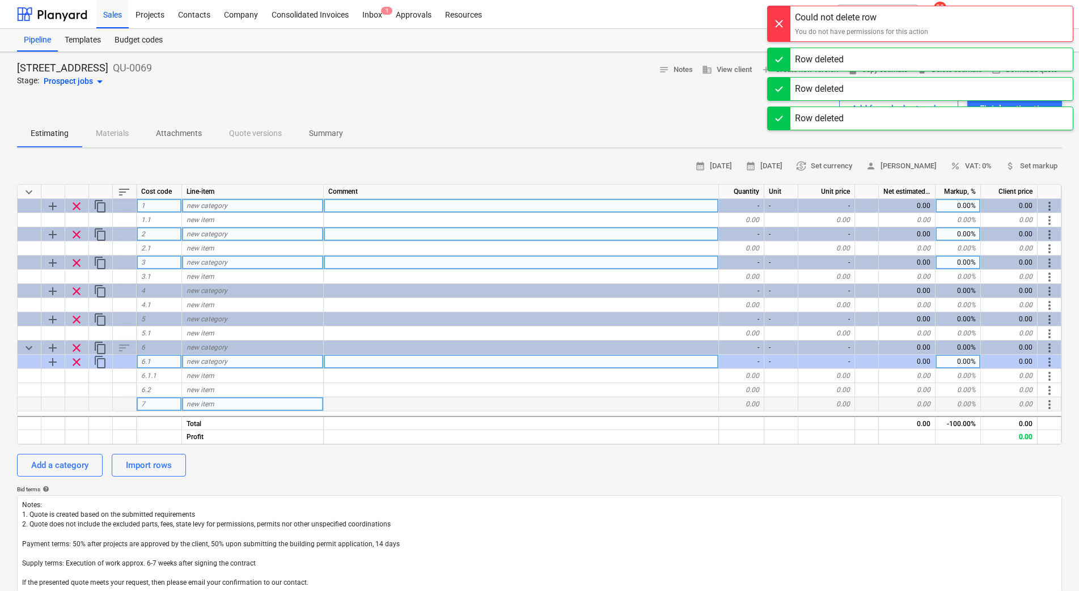
click at [74, 367] on span "clear" at bounding box center [77, 362] width 14 height 14
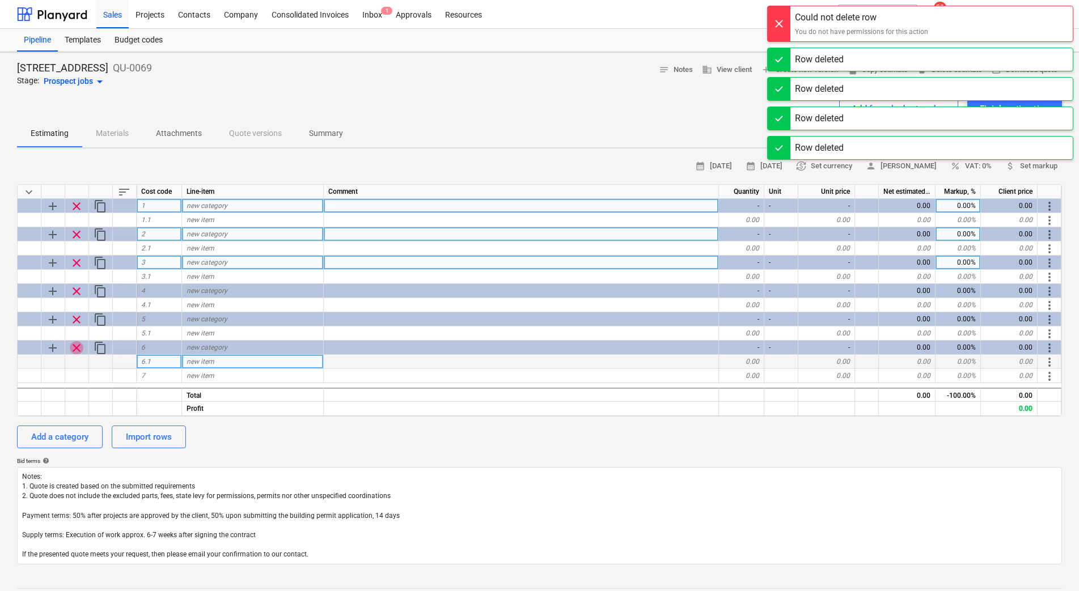
click at [77, 347] on span "clear" at bounding box center [77, 348] width 14 height 14
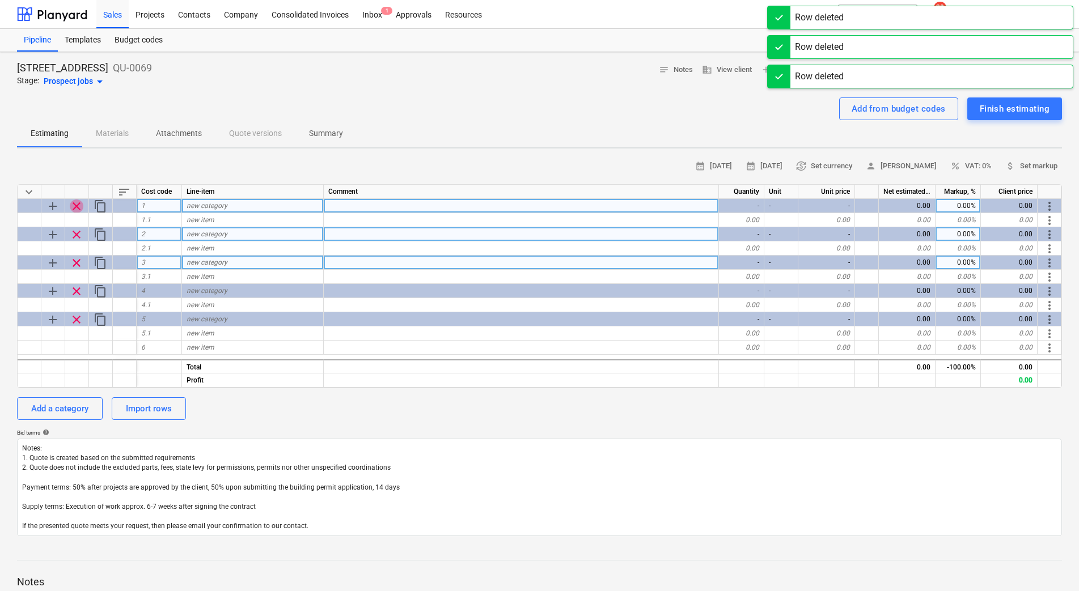
click at [74, 207] on span "clear" at bounding box center [77, 207] width 14 height 14
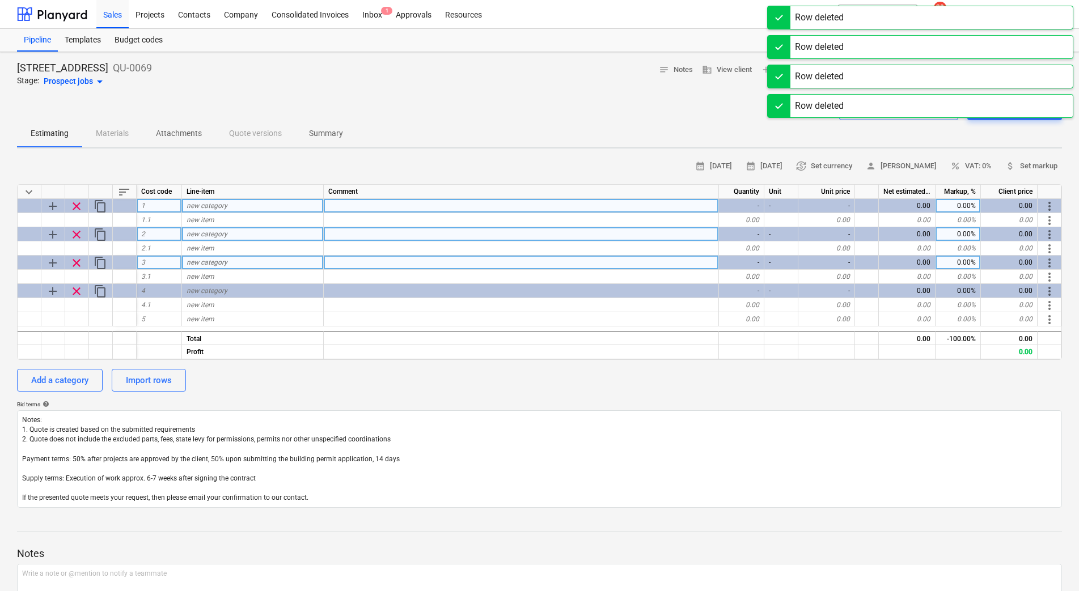
click at [76, 230] on span "clear" at bounding box center [77, 235] width 14 height 14
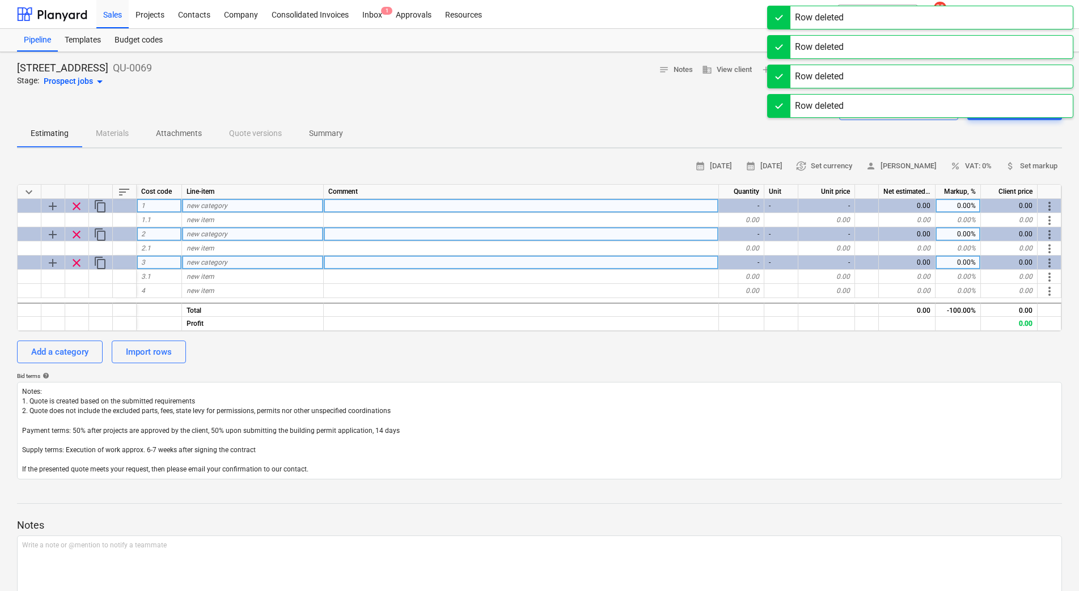
drag, startPoint x: 77, startPoint y: 253, endPoint x: 75, endPoint y: 231, distance: 22.2
click at [77, 255] on div at bounding box center [77, 248] width 24 height 14
click at [75, 231] on span "clear" at bounding box center [77, 235] width 14 height 14
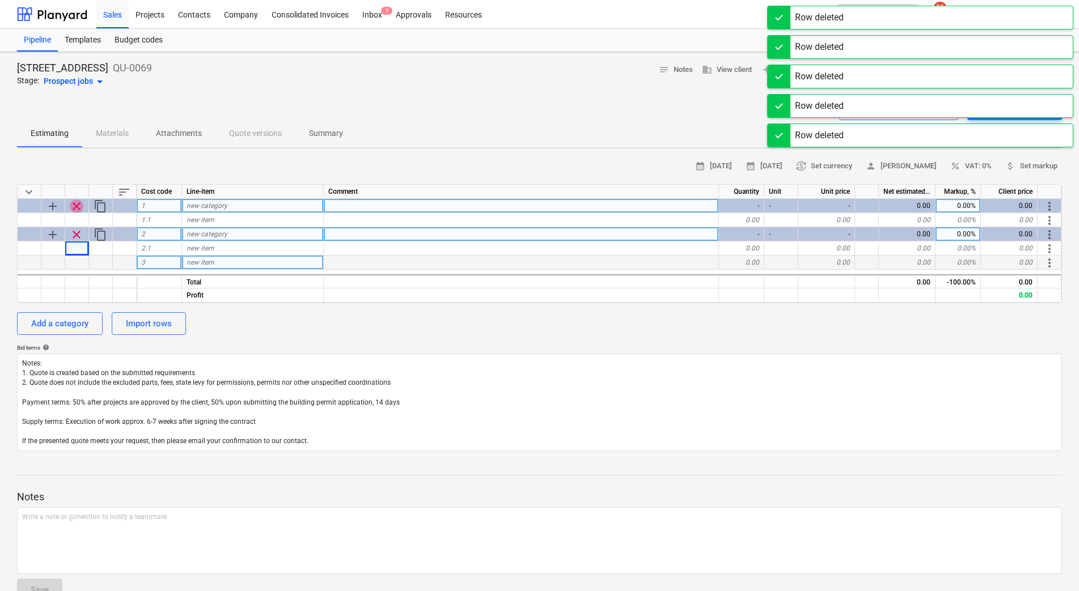
click at [80, 202] on span "clear" at bounding box center [77, 207] width 14 height 14
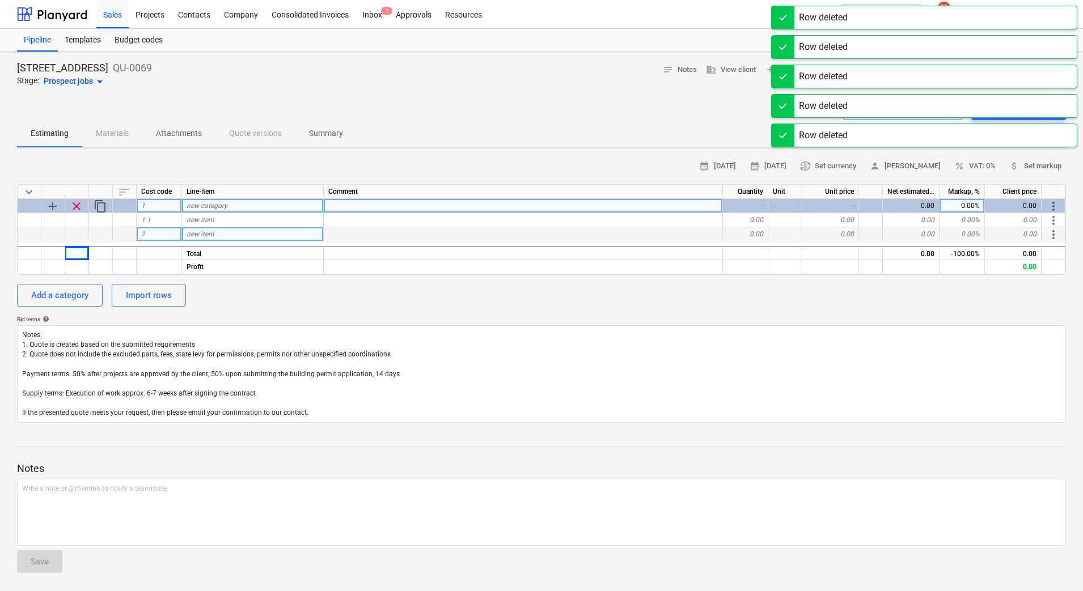
click at [71, 210] on span "clear" at bounding box center [77, 207] width 14 height 14
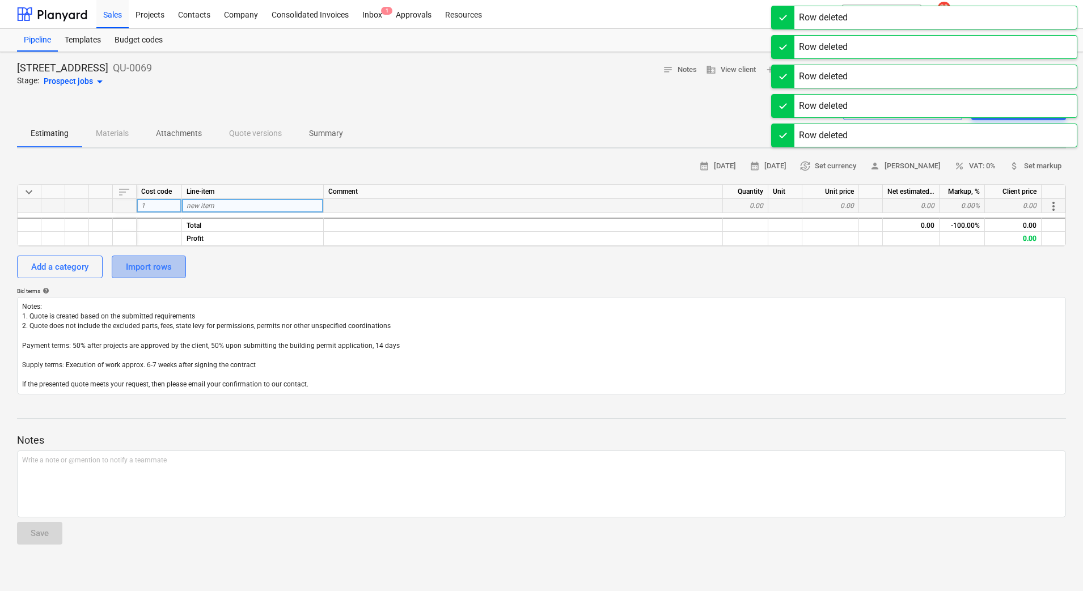
click at [150, 267] on div "Import rows" at bounding box center [149, 267] width 46 height 15
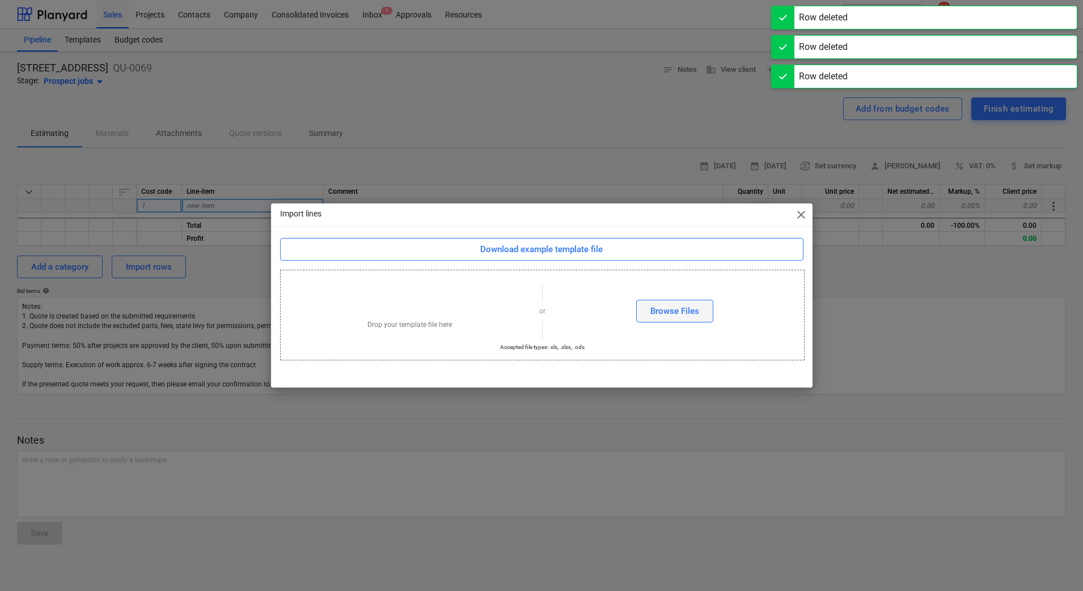
click at [648, 311] on button "Browse Files" at bounding box center [674, 311] width 77 height 23
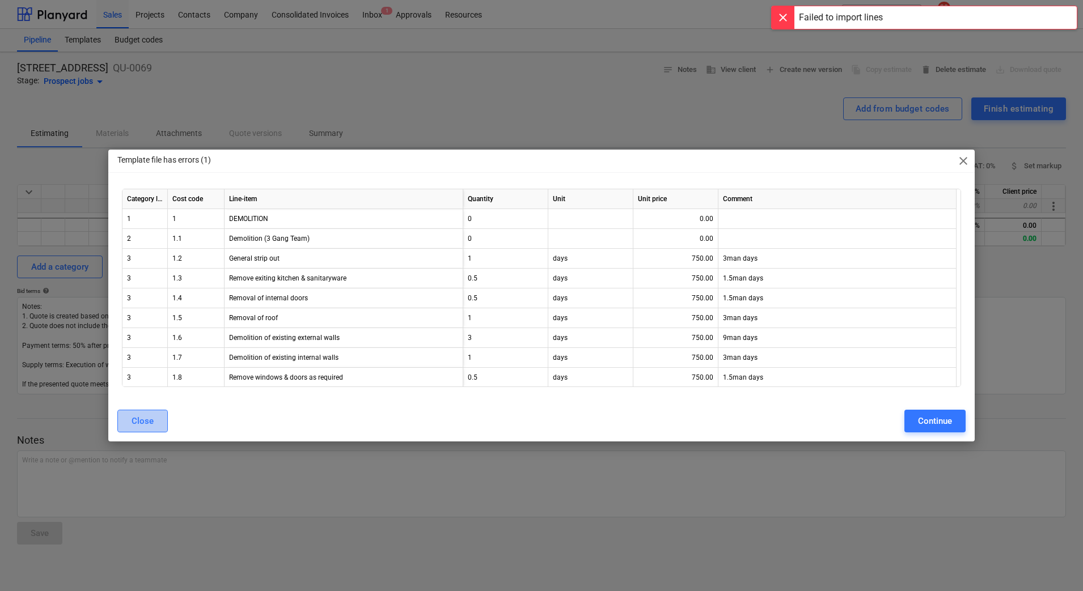
click at [150, 415] on div "Close" at bounding box center [143, 421] width 22 height 15
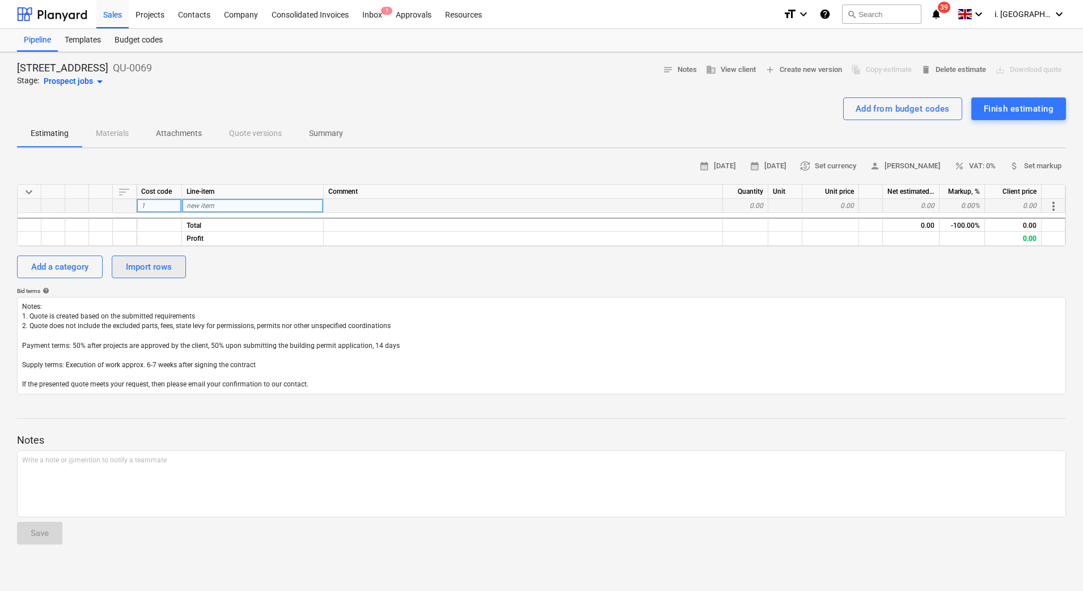
click at [164, 262] on div "Import rows" at bounding box center [149, 267] width 46 height 15
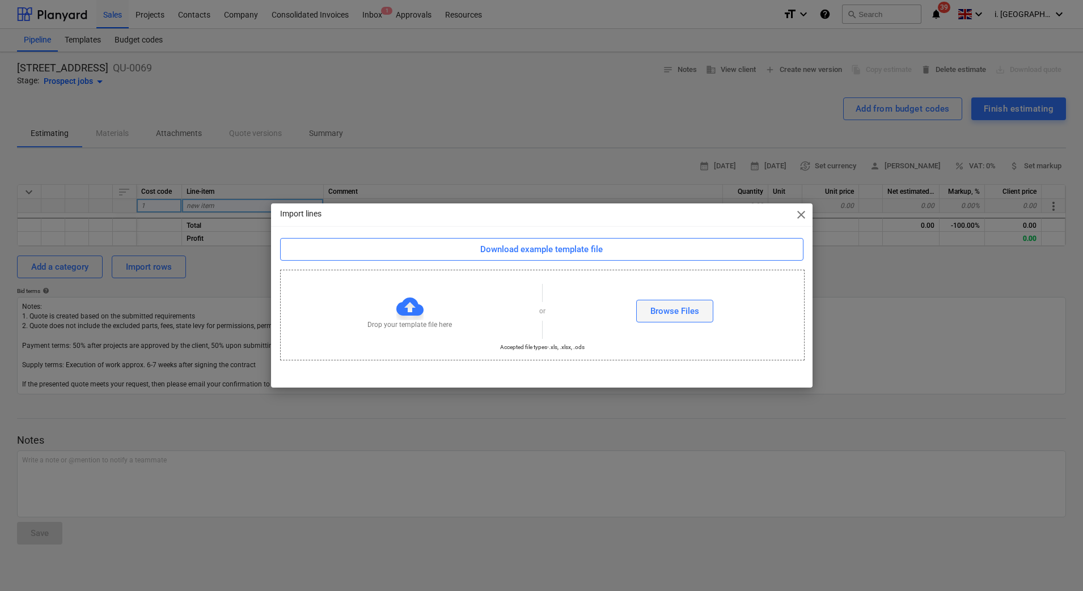
click at [662, 302] on button "Browse Files" at bounding box center [674, 311] width 77 height 23
click at [674, 312] on div "Browse Files" at bounding box center [674, 311] width 49 height 15
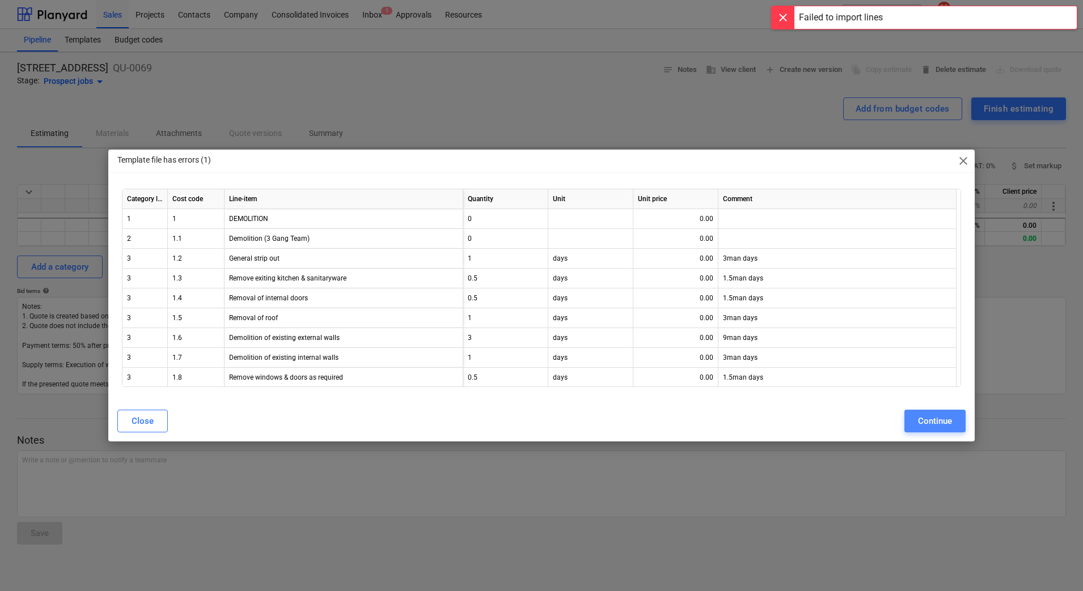
click at [926, 420] on div "Continue" at bounding box center [935, 421] width 34 height 15
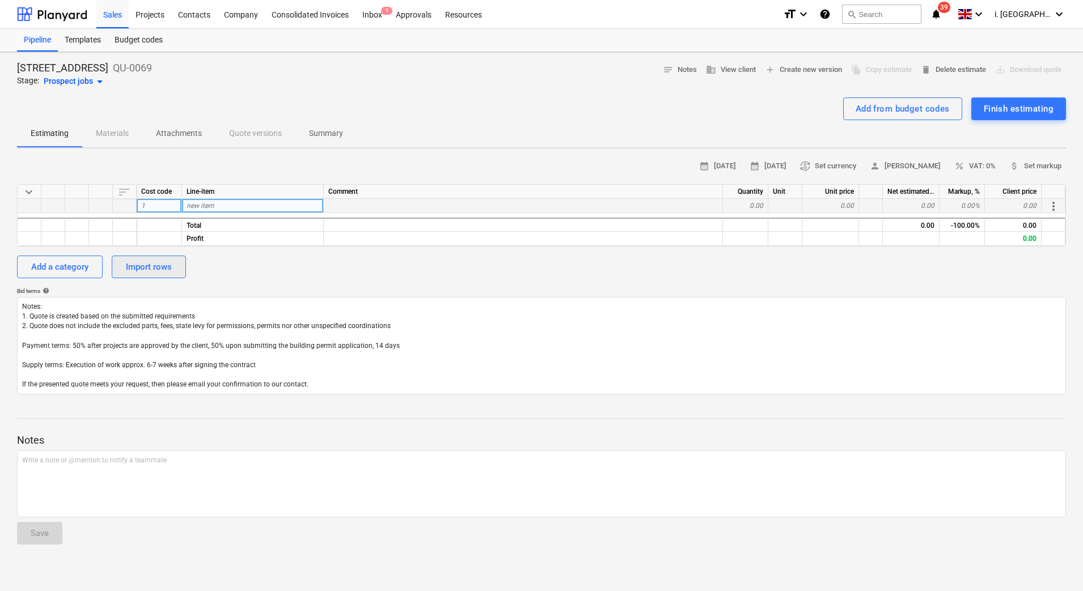
click at [148, 267] on div "Import rows" at bounding box center [149, 267] width 46 height 15
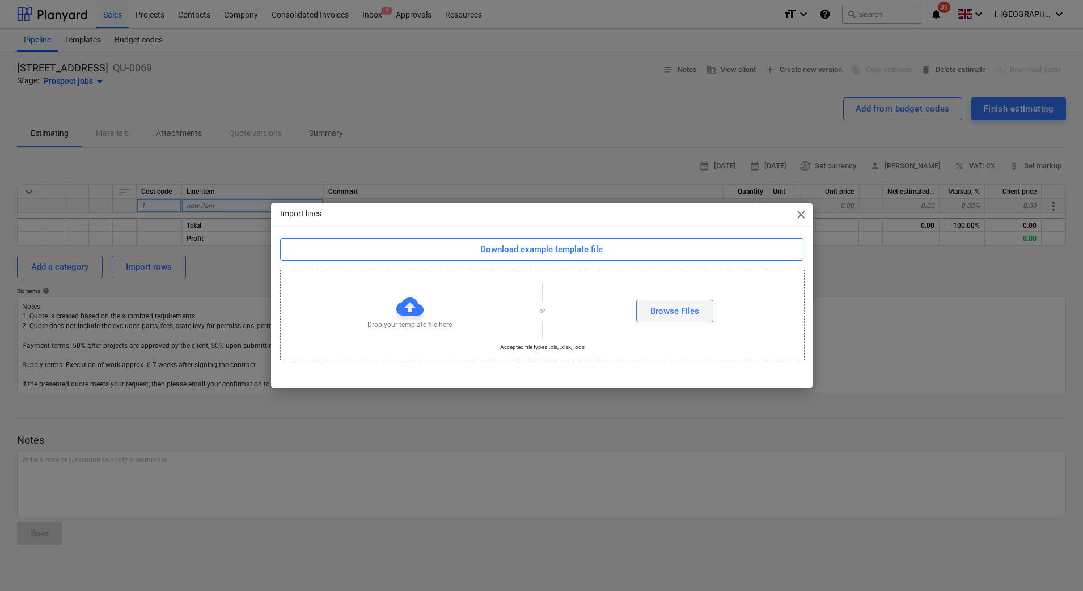
click at [689, 307] on div "Browse Files" at bounding box center [674, 311] width 49 height 15
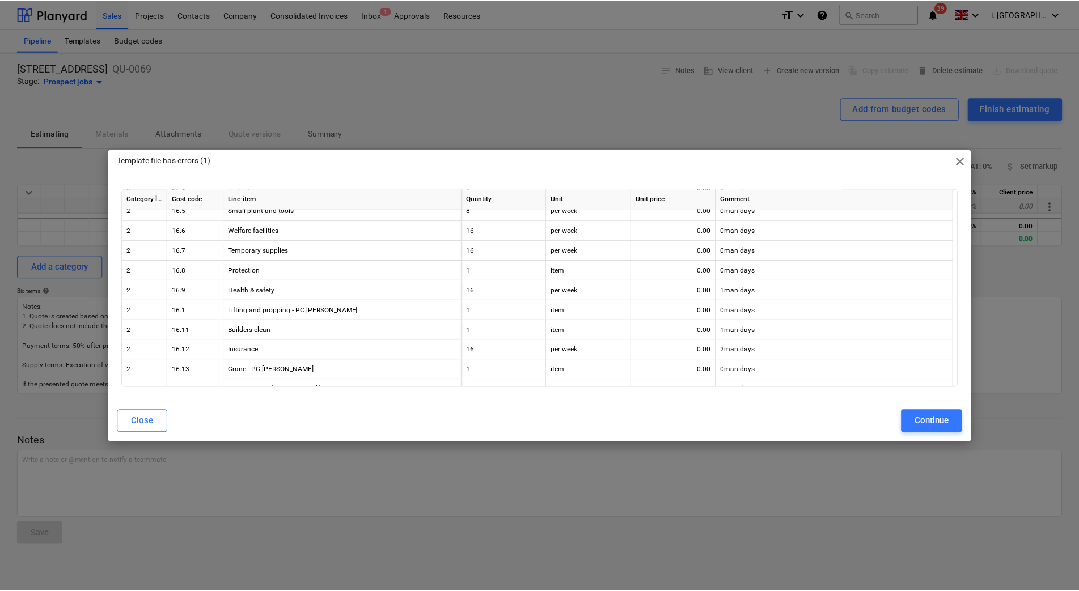
scroll to position [5239, 0]
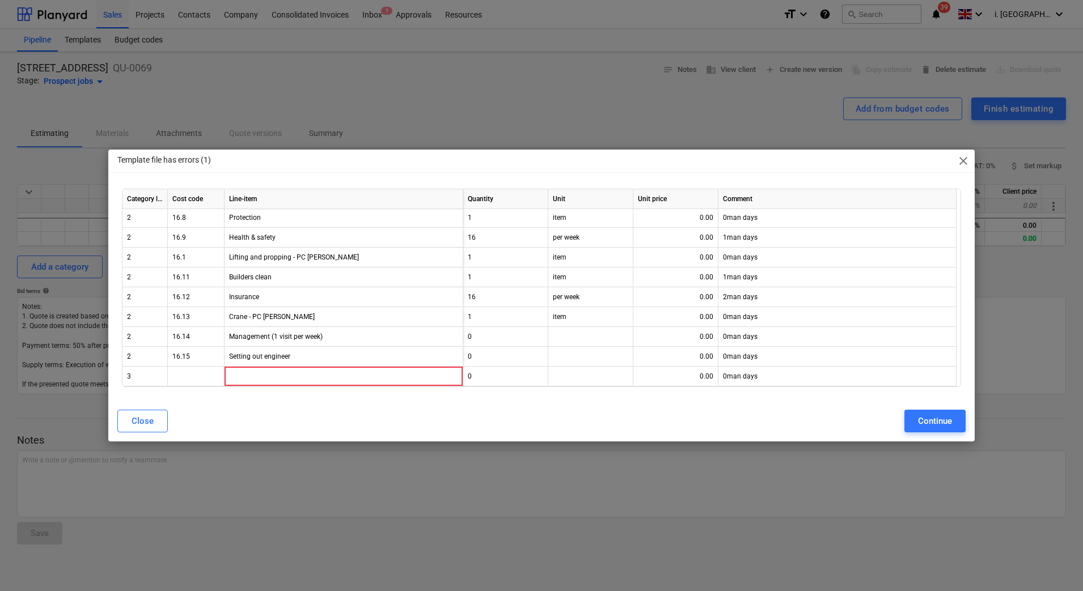
drag, startPoint x: 146, startPoint y: 410, endPoint x: 178, endPoint y: 415, distance: 32.2
click at [146, 410] on button "Close" at bounding box center [142, 421] width 50 height 23
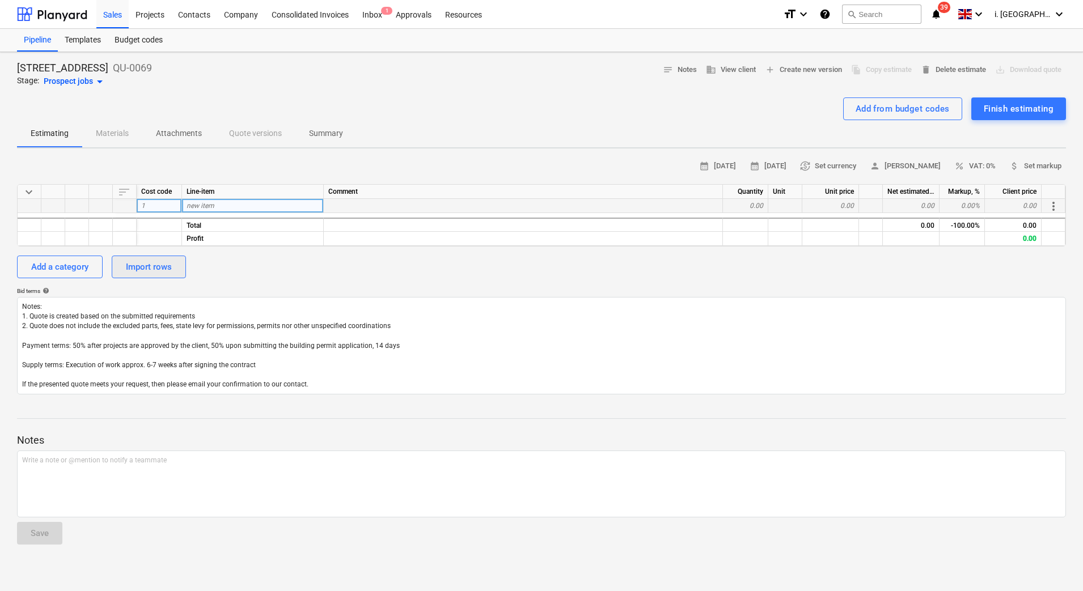
click at [166, 262] on div "Import rows" at bounding box center [149, 267] width 46 height 15
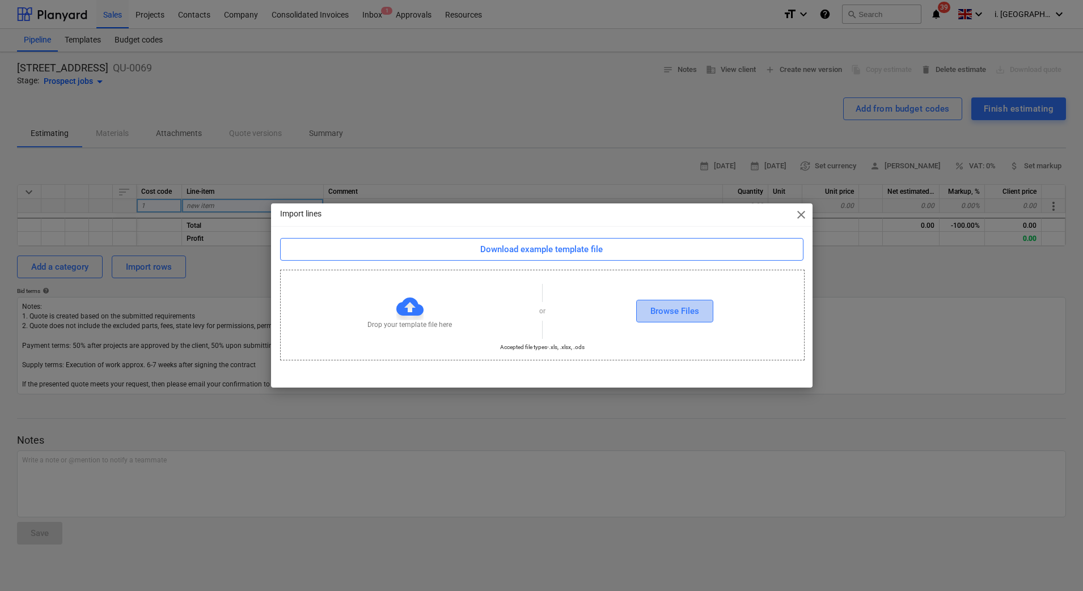
click at [642, 308] on button "Browse Files" at bounding box center [674, 311] width 77 height 23
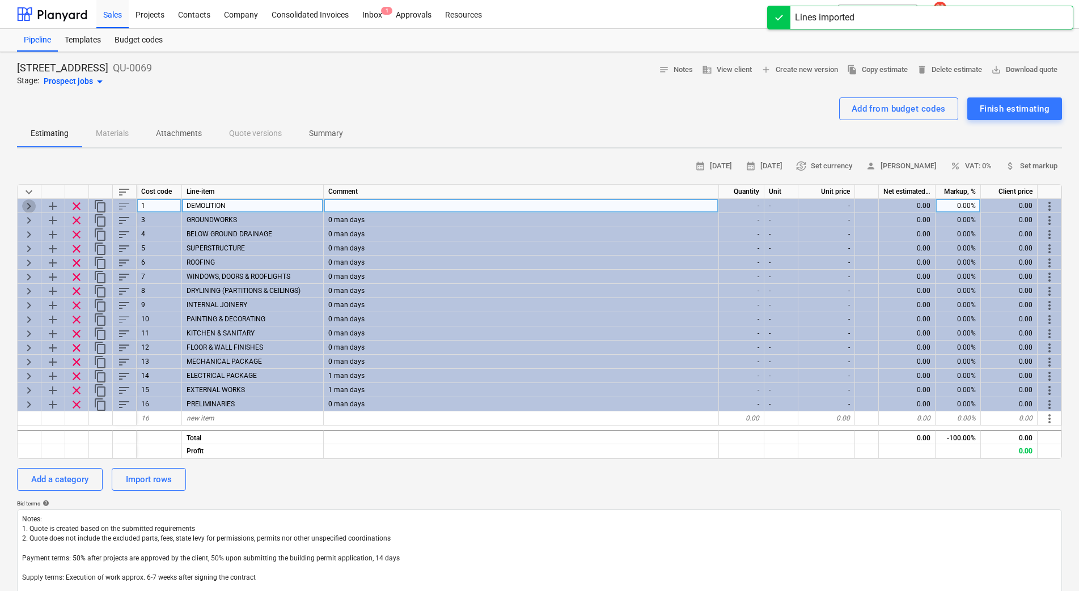
click at [25, 207] on span "keyboard_arrow_right" at bounding box center [29, 207] width 14 height 14
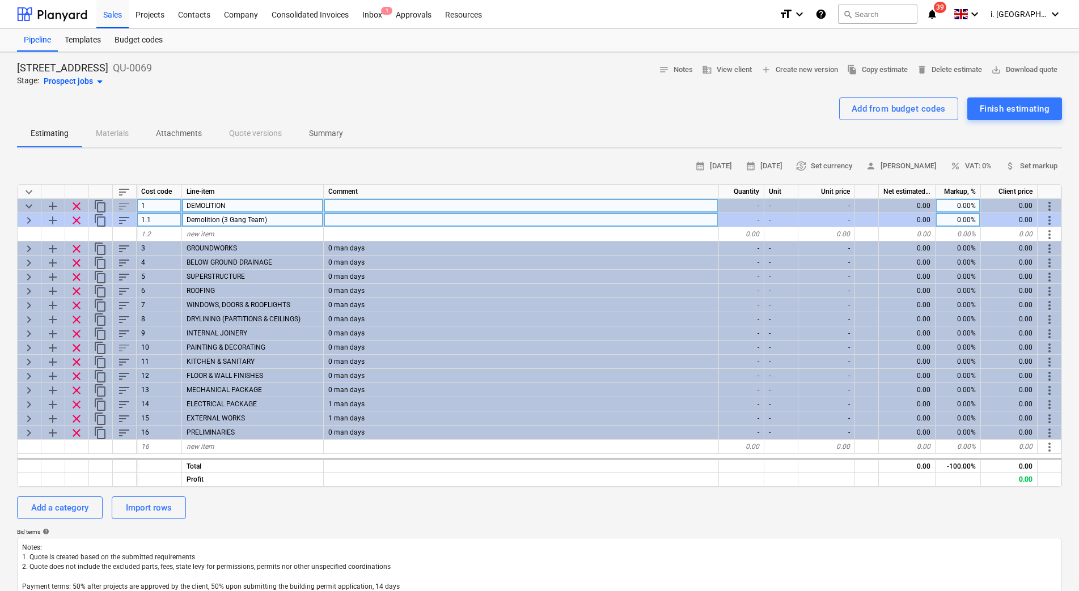
click at [31, 221] on span "keyboard_arrow_right" at bounding box center [29, 221] width 14 height 14
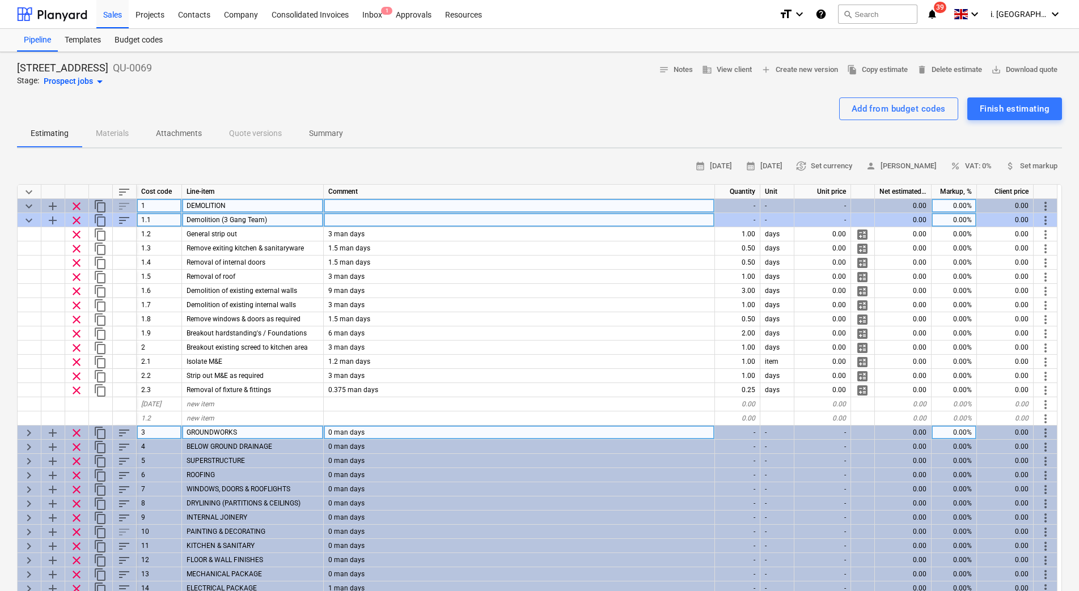
click at [28, 434] on span "keyboard_arrow_right" at bounding box center [29, 433] width 14 height 14
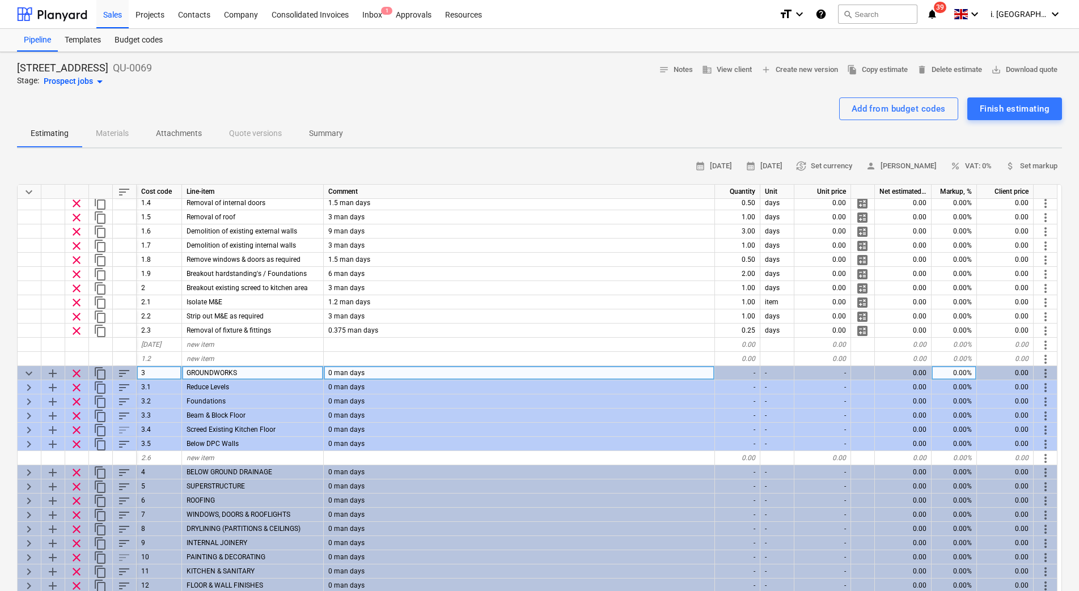
scroll to position [95, 0]
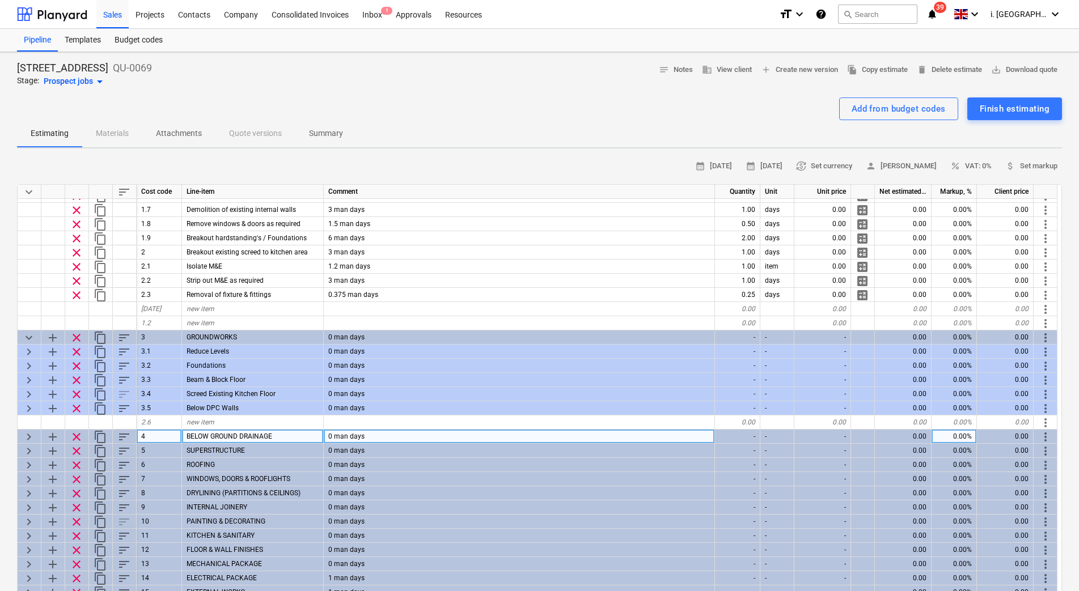
click at [27, 439] on span "keyboard_arrow_right" at bounding box center [29, 437] width 14 height 14
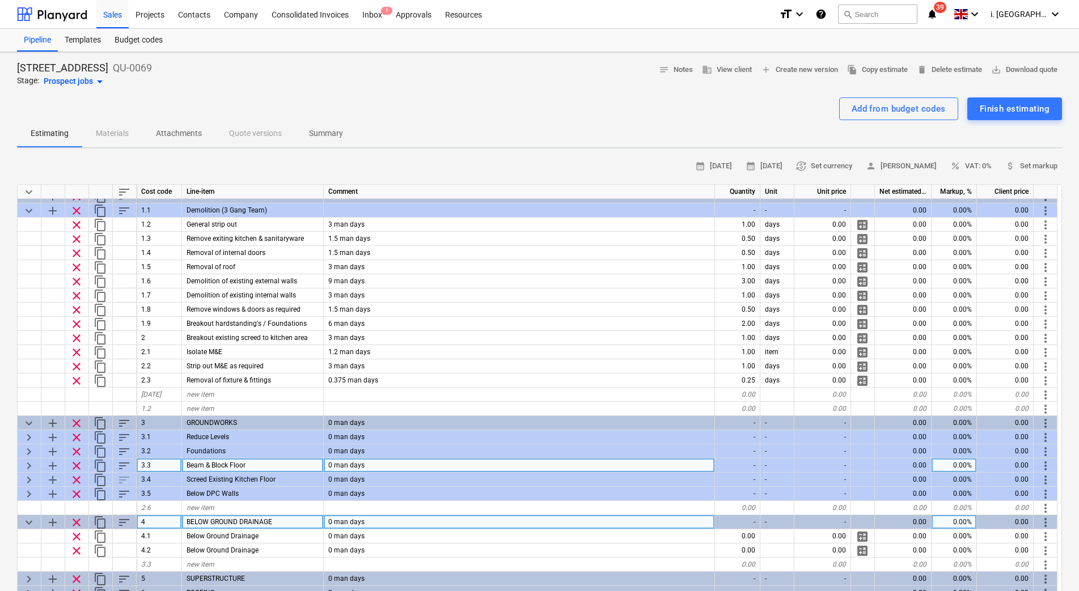
scroll to position [0, 0]
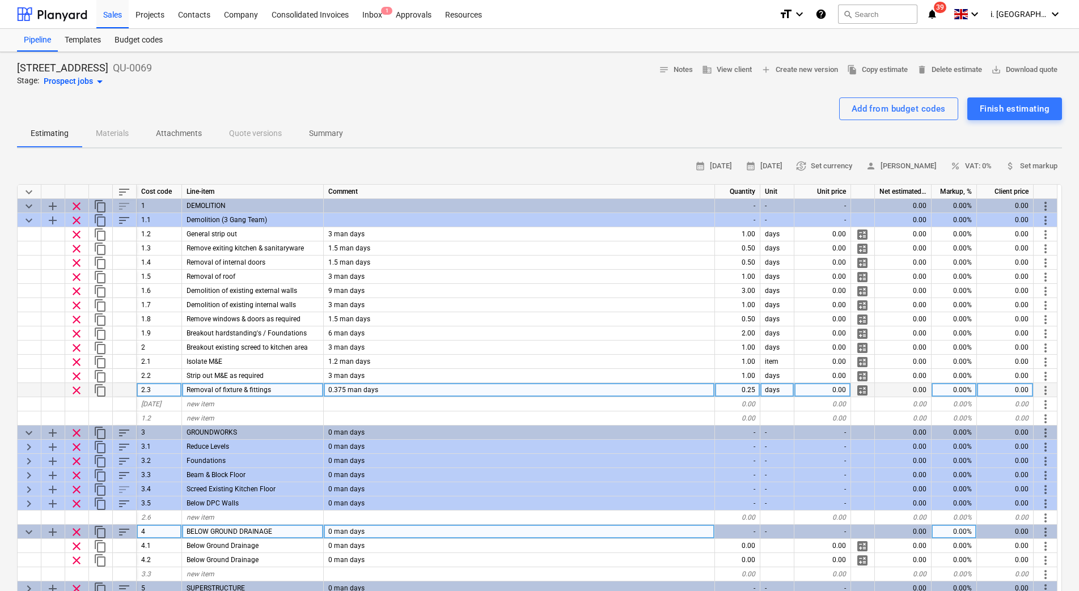
click at [665, 391] on div "0.375 man days" at bounding box center [519, 390] width 391 height 14
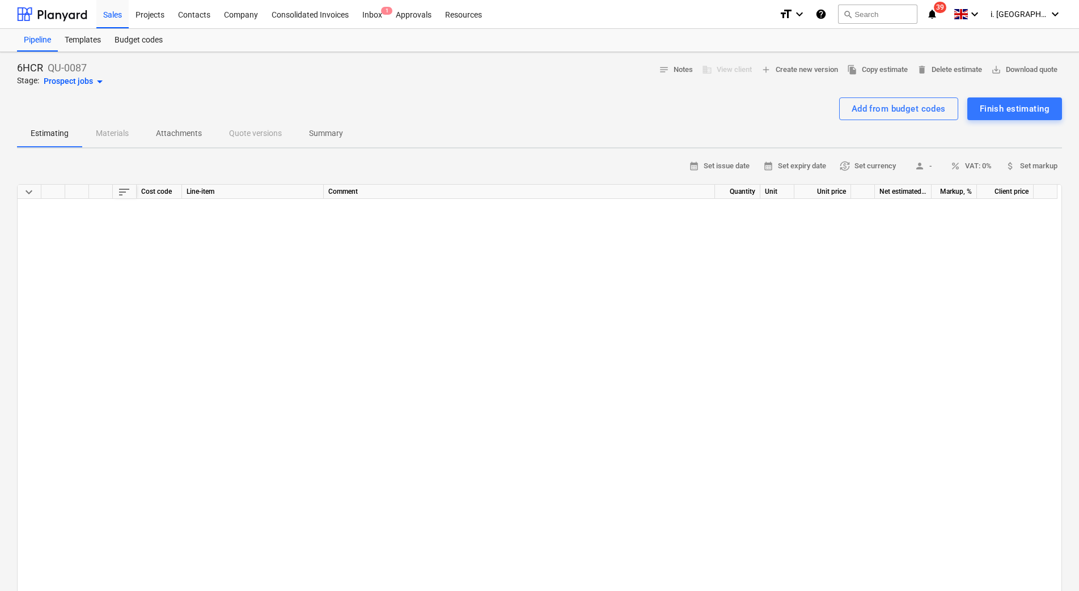
scroll to position [2482, 0]
